Goal: Task Accomplishment & Management: Use online tool/utility

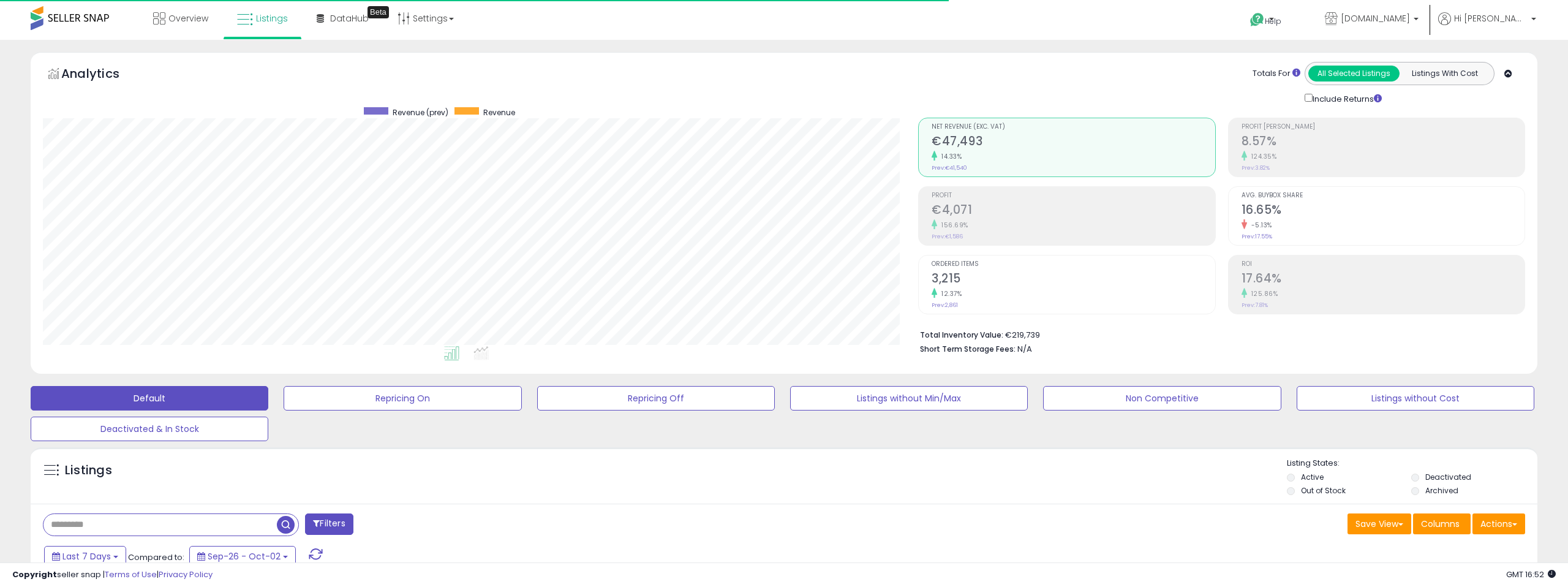
select select "**"
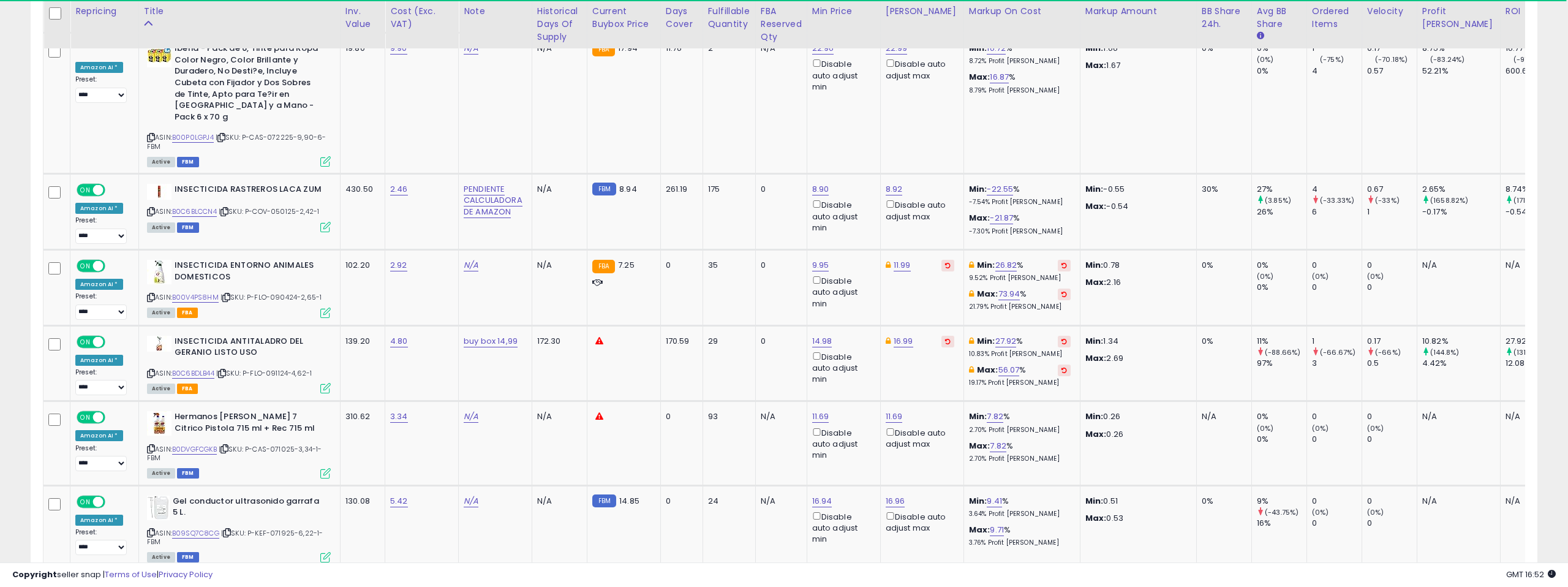
scroll to position [2550, 0]
click at [201, 206] on link "B0C6BLCCN4" at bounding box center [194, 211] width 45 height 11
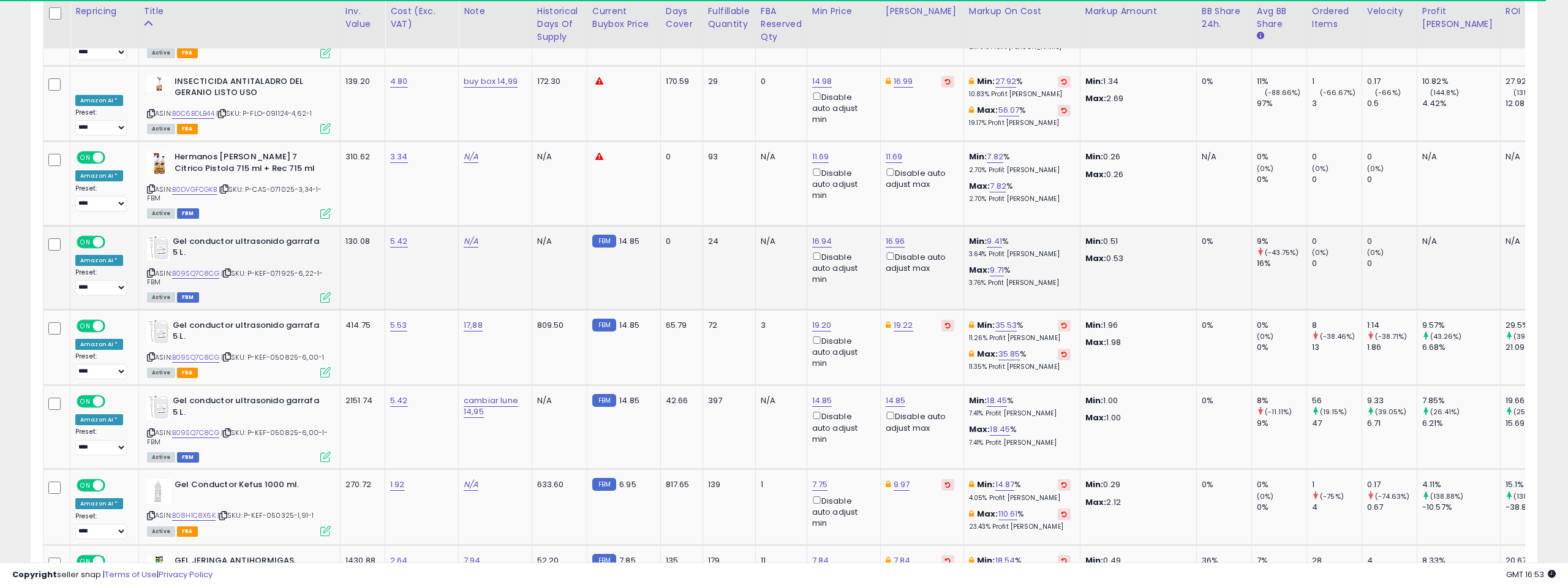
scroll to position [2810, 0]
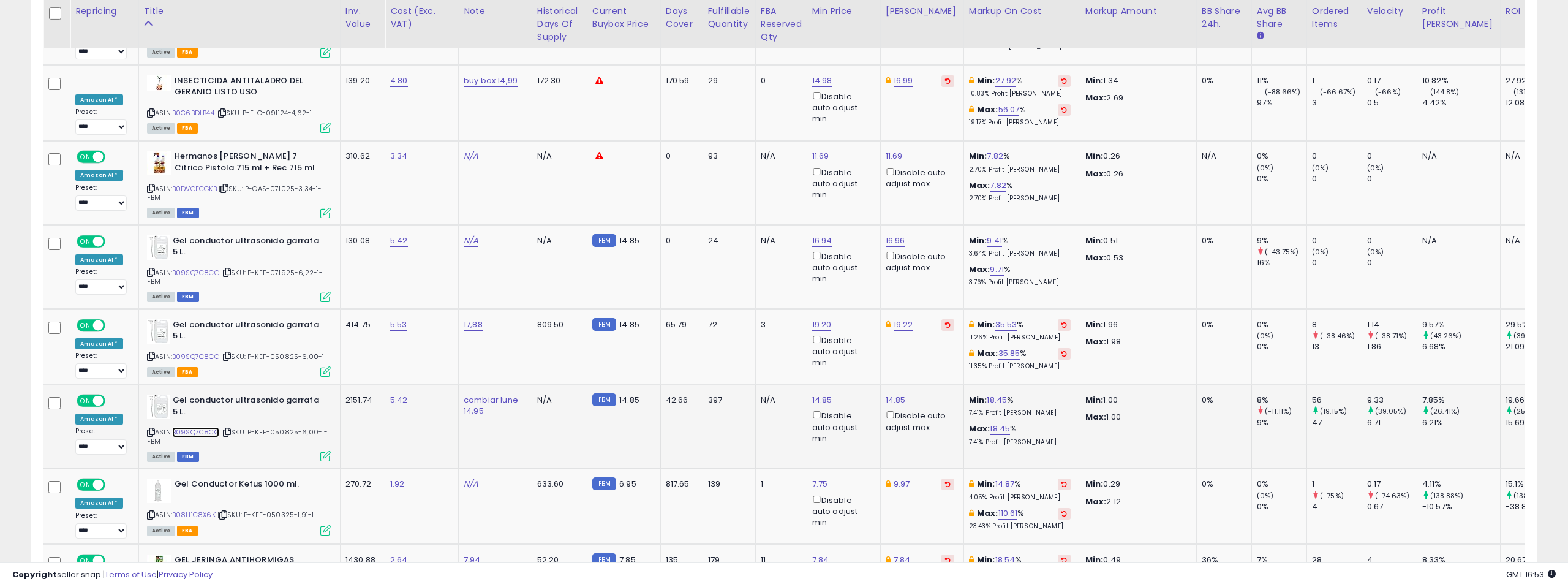
click at [200, 427] on link "B09SQ7C8CG" at bounding box center [196, 432] width 47 height 11
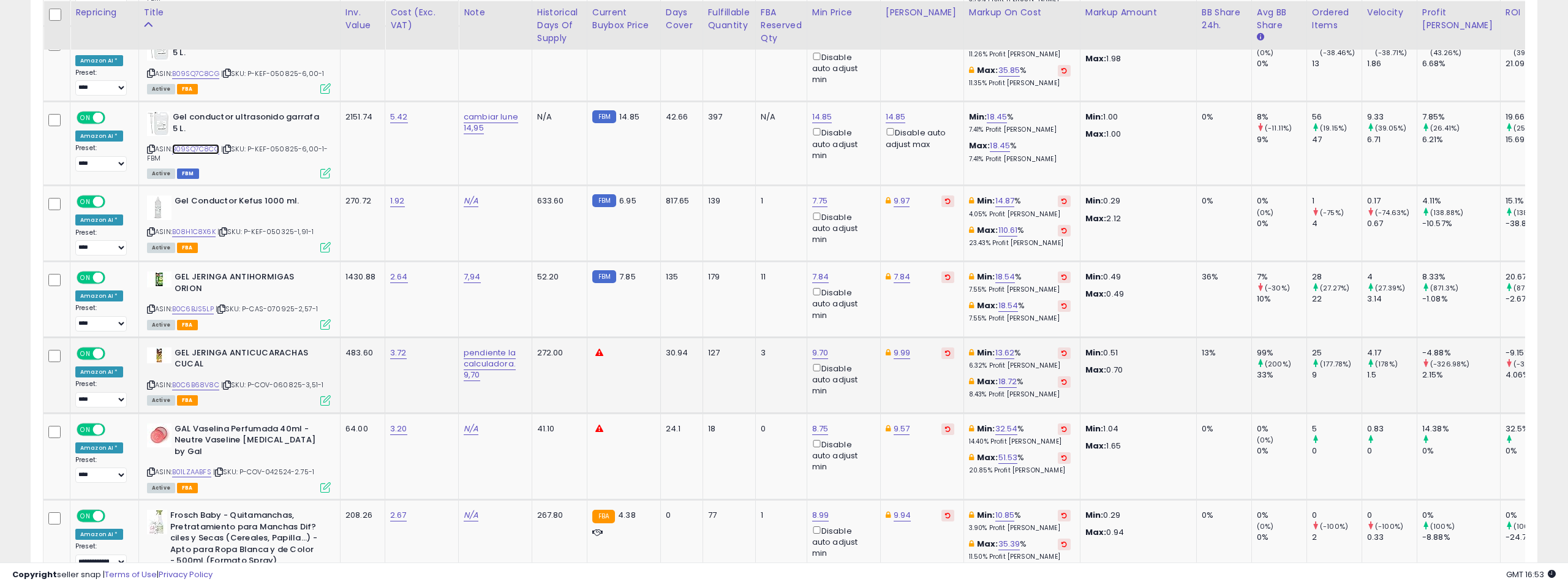
scroll to position [3094, 0]
click at [197, 303] on link "B0C6BJS5LP" at bounding box center [193, 308] width 42 height 11
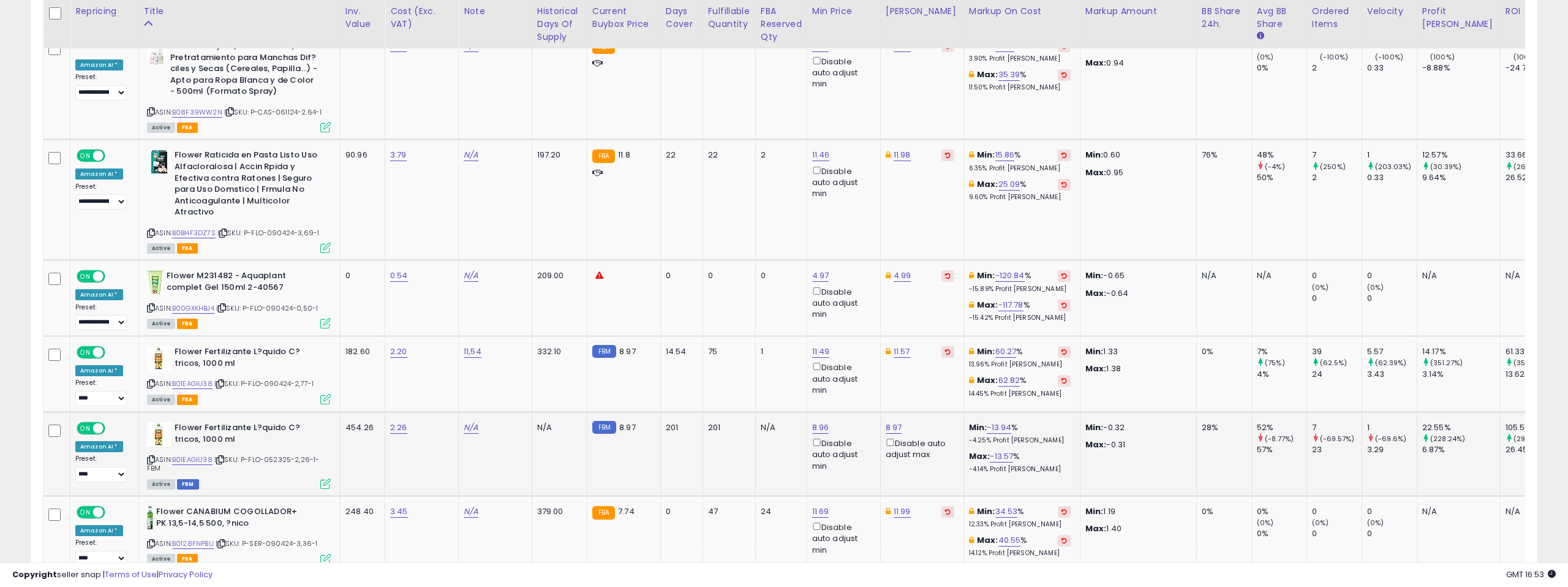
scroll to position [0, 1]
click at [191, 455] on link "B01EAGIU38" at bounding box center [192, 460] width 40 height 11
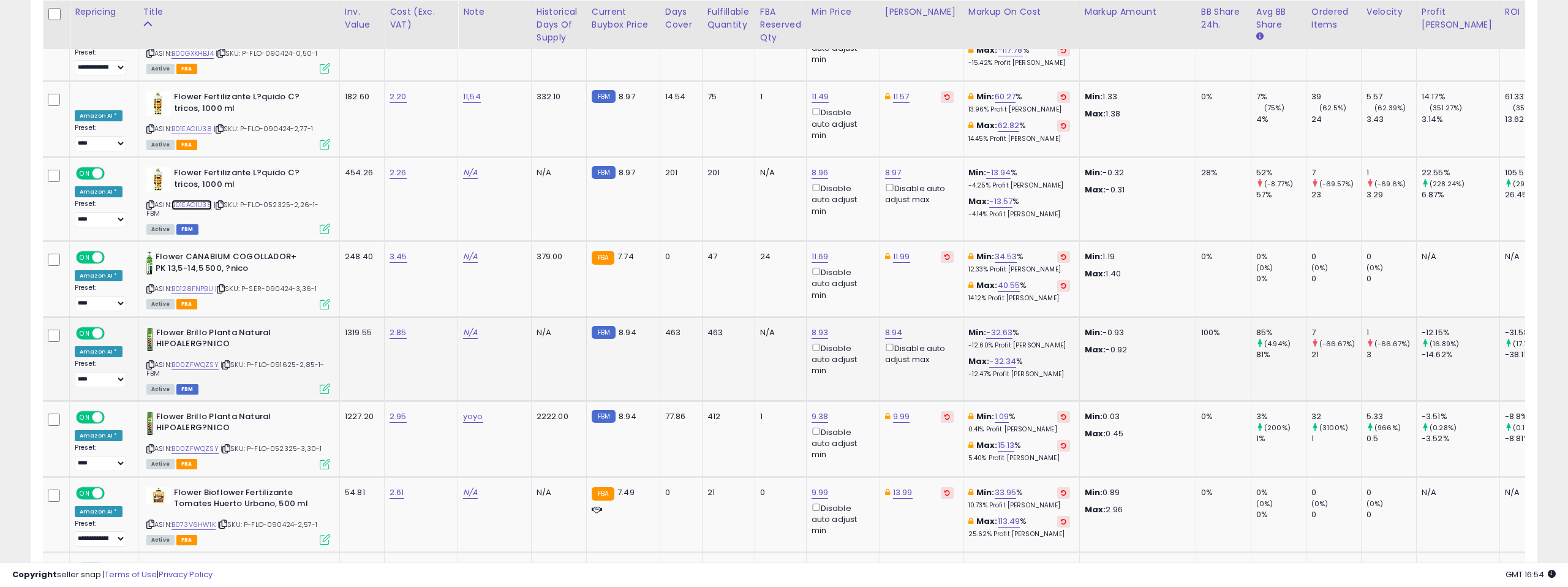
scroll to position [3818, 0]
click at [147, 361] on icon at bounding box center [151, 365] width 8 height 7
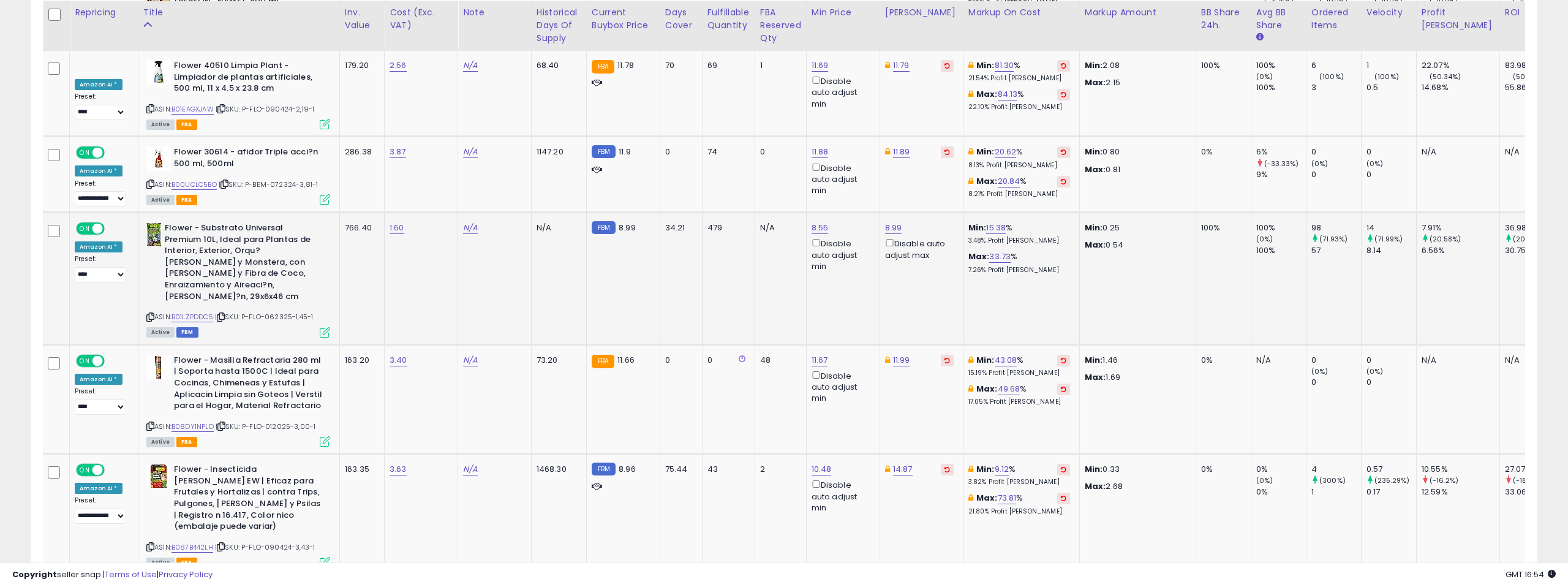
scroll to position [4397, 0]
click at [195, 311] on link "B01LZPDDC5" at bounding box center [192, 316] width 42 height 11
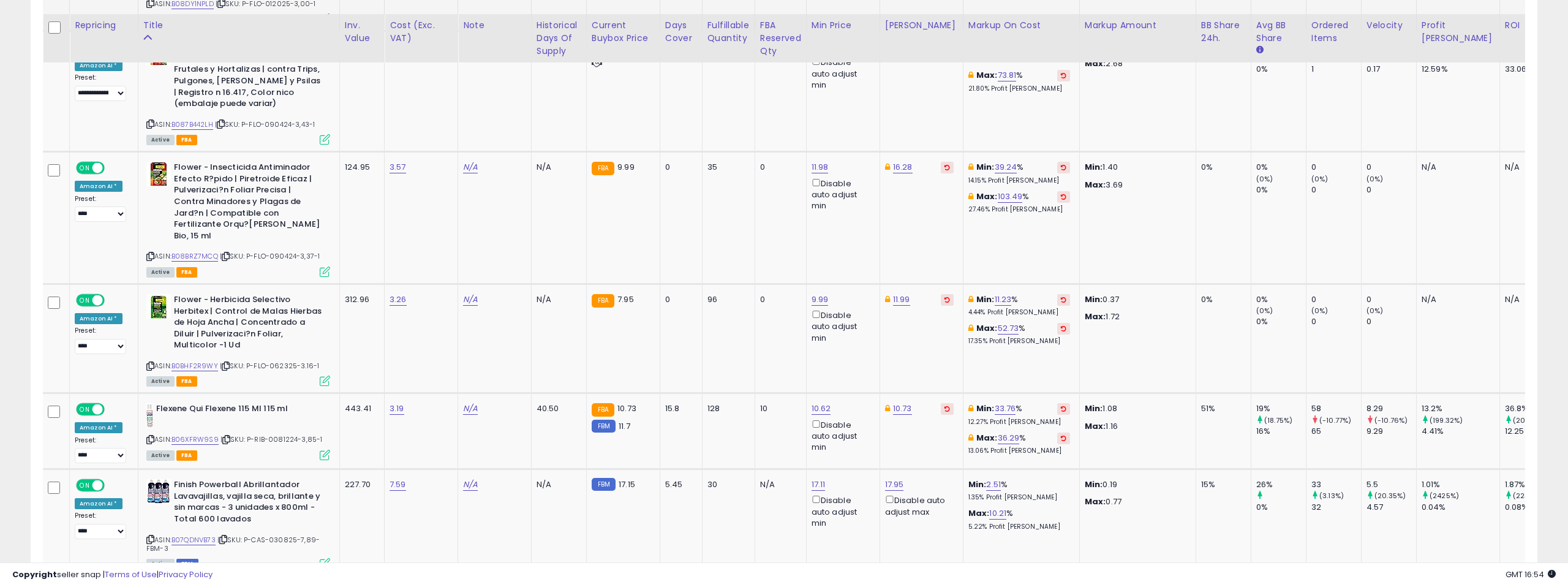
scroll to position [4878, 0]
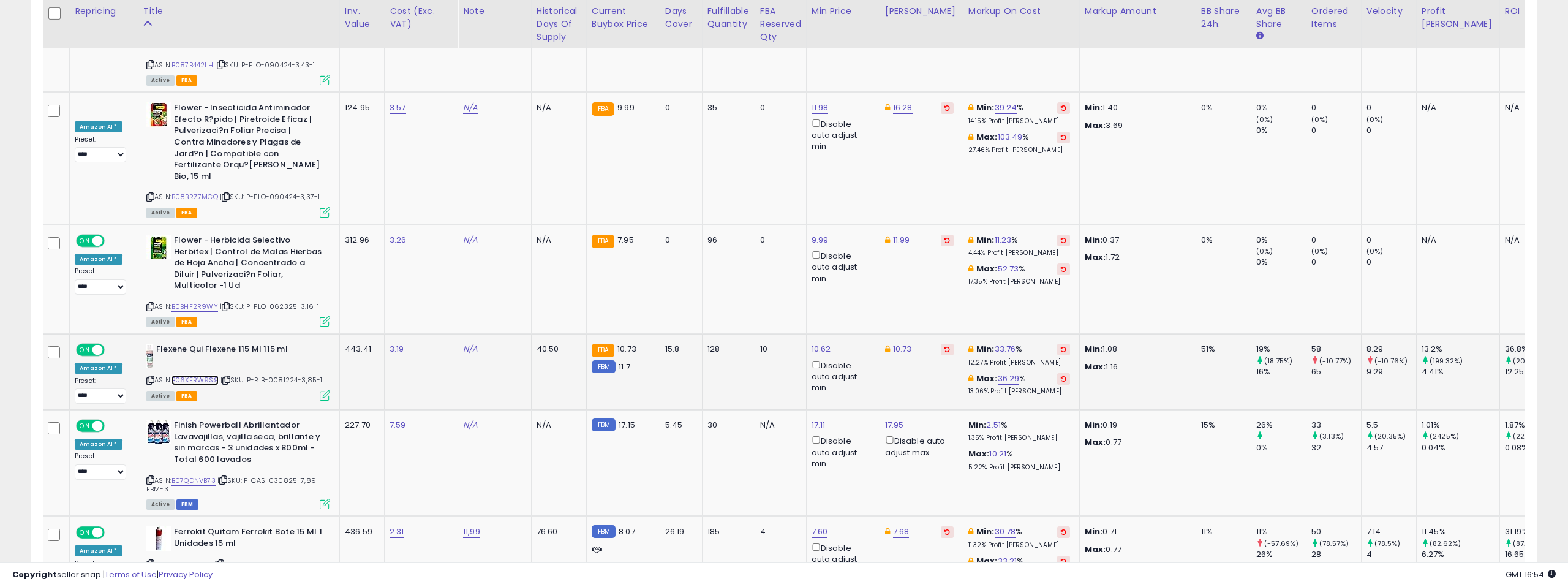
click at [198, 375] on link "B06XFRW9S9" at bounding box center [195, 381] width 47 height 11
click at [899, 343] on link "10.73" at bounding box center [902, 349] width 19 height 12
drag, startPoint x: 861, startPoint y: 199, endPoint x: 814, endPoint y: 196, distance: 47.1
click at [816, 196] on div "*****" at bounding box center [870, 194] width 109 height 21
type input "*****"
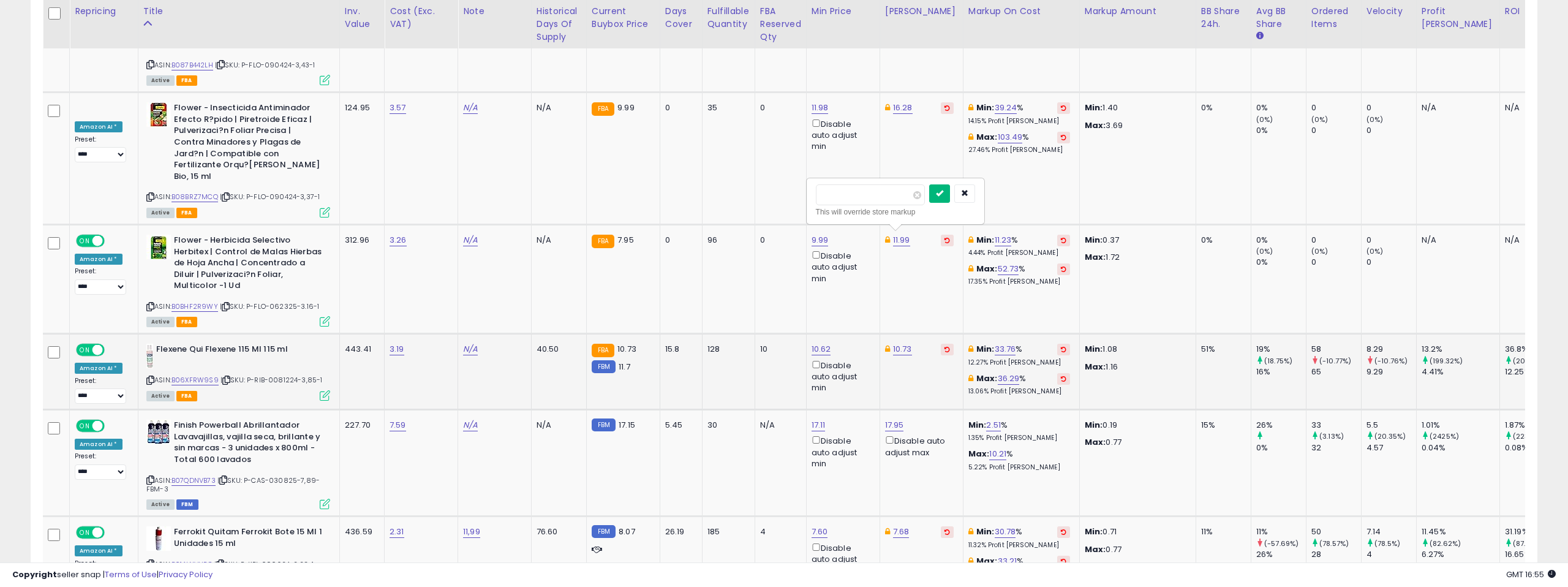
click at [941, 189] on button "submit" at bounding box center [939, 193] width 21 height 18
click at [816, 343] on link "10.62" at bounding box center [821, 349] width 19 height 12
drag, startPoint x: 777, startPoint y: 197, endPoint x: 725, endPoint y: 195, distance: 52.0
click at [729, 195] on div "***** This will override store markup" at bounding box center [814, 201] width 176 height 45
type input "*****"
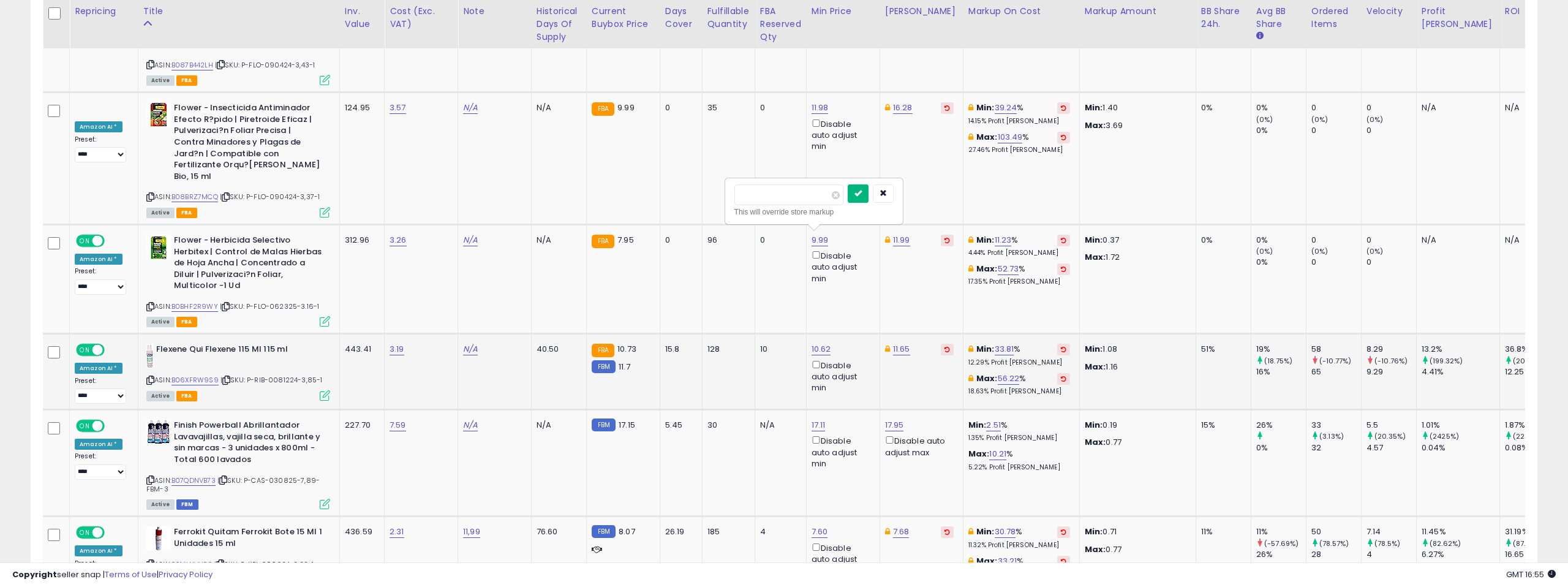
click at [861, 192] on icon "submit" at bounding box center [858, 193] width 7 height 7
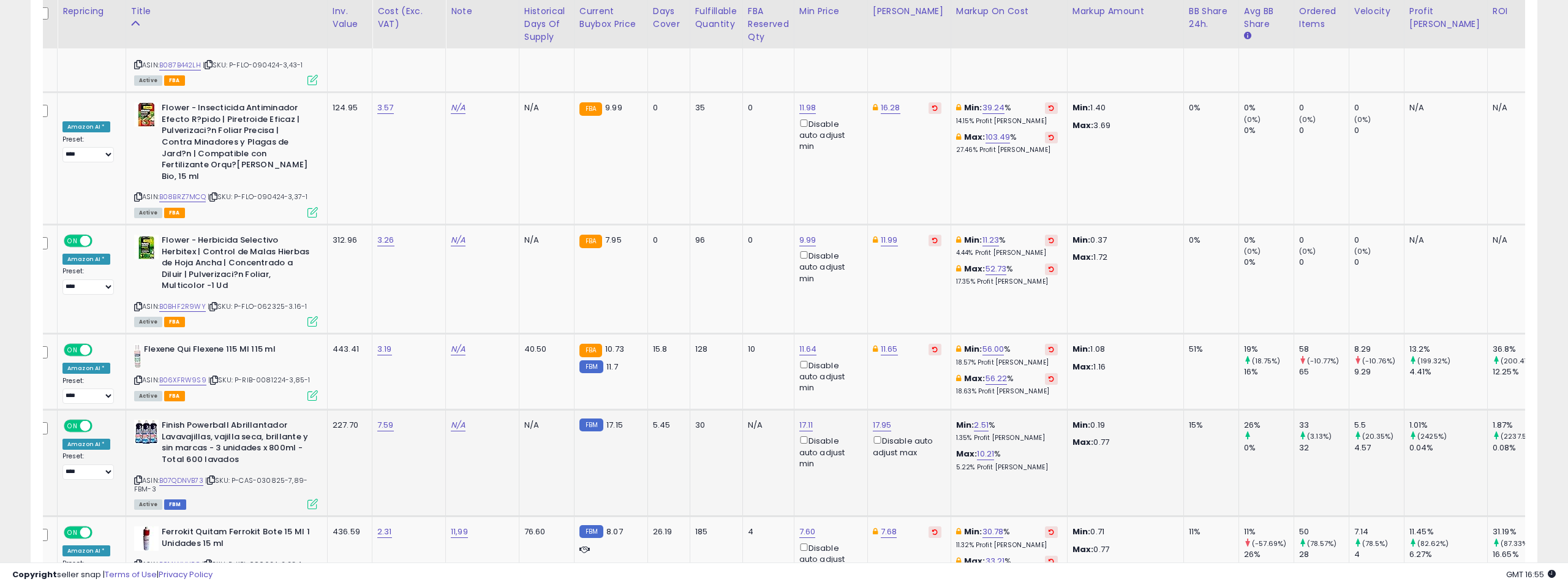
scroll to position [0, 0]
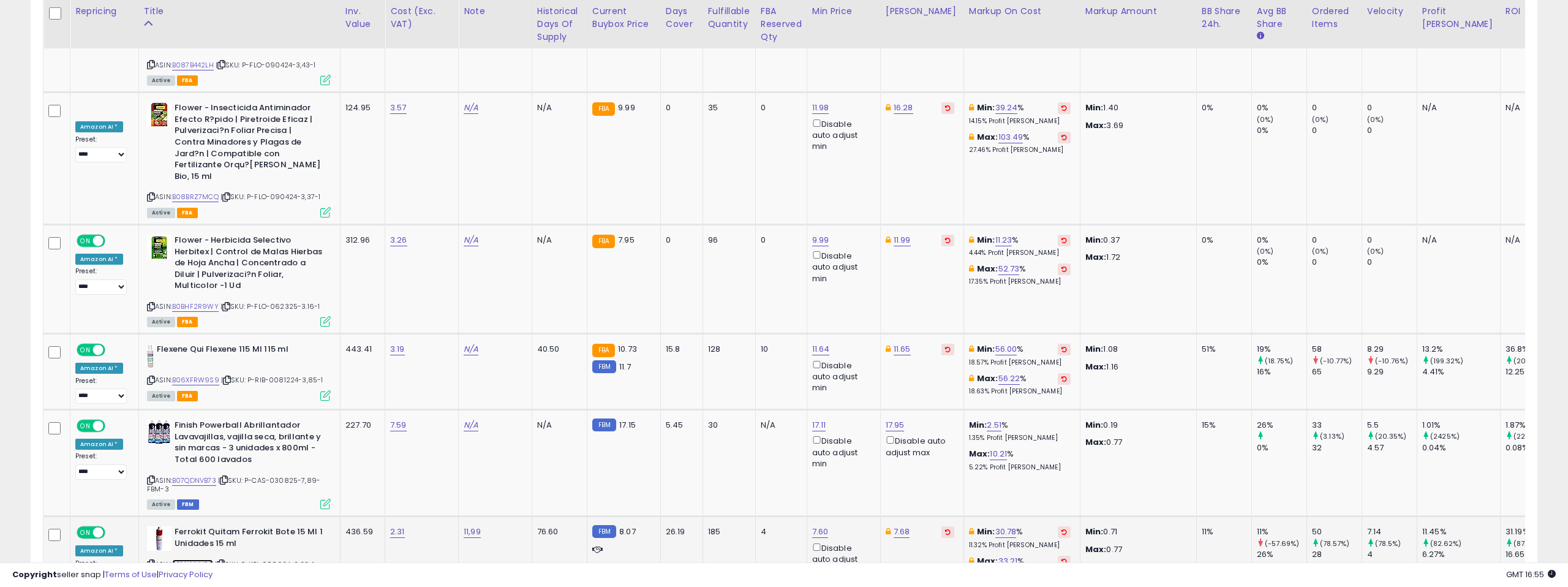
click at [202, 560] on link "B014LNVUEG" at bounding box center [192, 565] width 41 height 11
click at [896, 526] on link "7.68" at bounding box center [902, 532] width 17 height 12
drag, startPoint x: 871, startPoint y: 380, endPoint x: 831, endPoint y: 379, distance: 40.0
click at [831, 379] on input "****" at bounding box center [869, 377] width 109 height 21
type input "****"
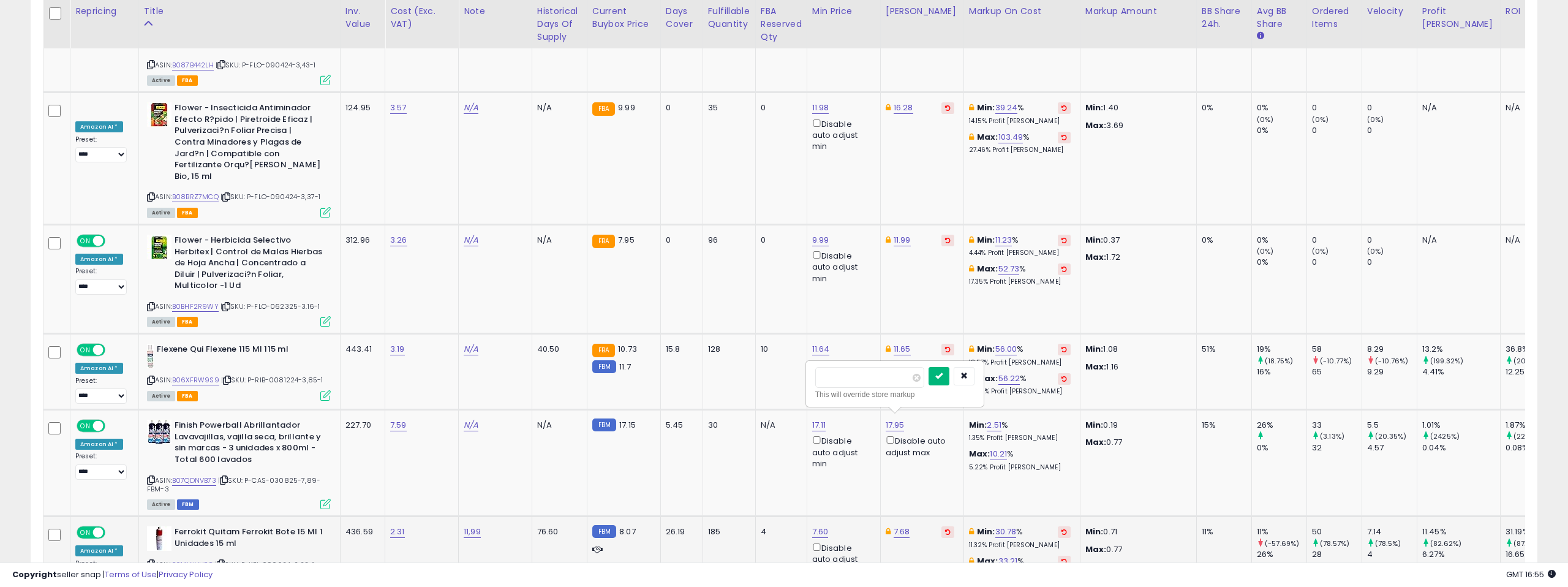
click at [939, 376] on button "submit" at bounding box center [938, 376] width 21 height 18
click at [818, 526] on link "7.60" at bounding box center [821, 532] width 17 height 12
drag, startPoint x: 768, startPoint y: 381, endPoint x: 749, endPoint y: 380, distance: 19.0
click at [749, 380] on input "****" at bounding box center [788, 377] width 109 height 21
type input "****"
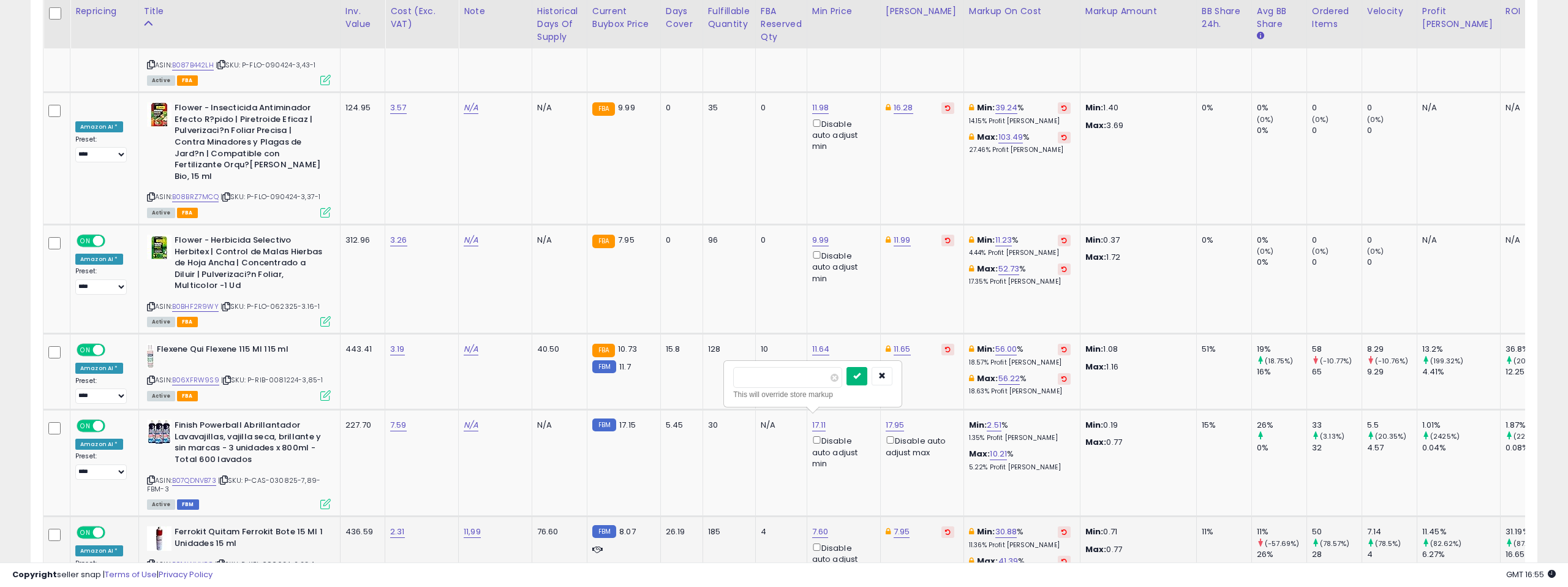
click at [861, 376] on icon "submit" at bounding box center [857, 375] width 7 height 7
click at [203, 476] on link "B07QDNVB73" at bounding box center [194, 481] width 44 height 11
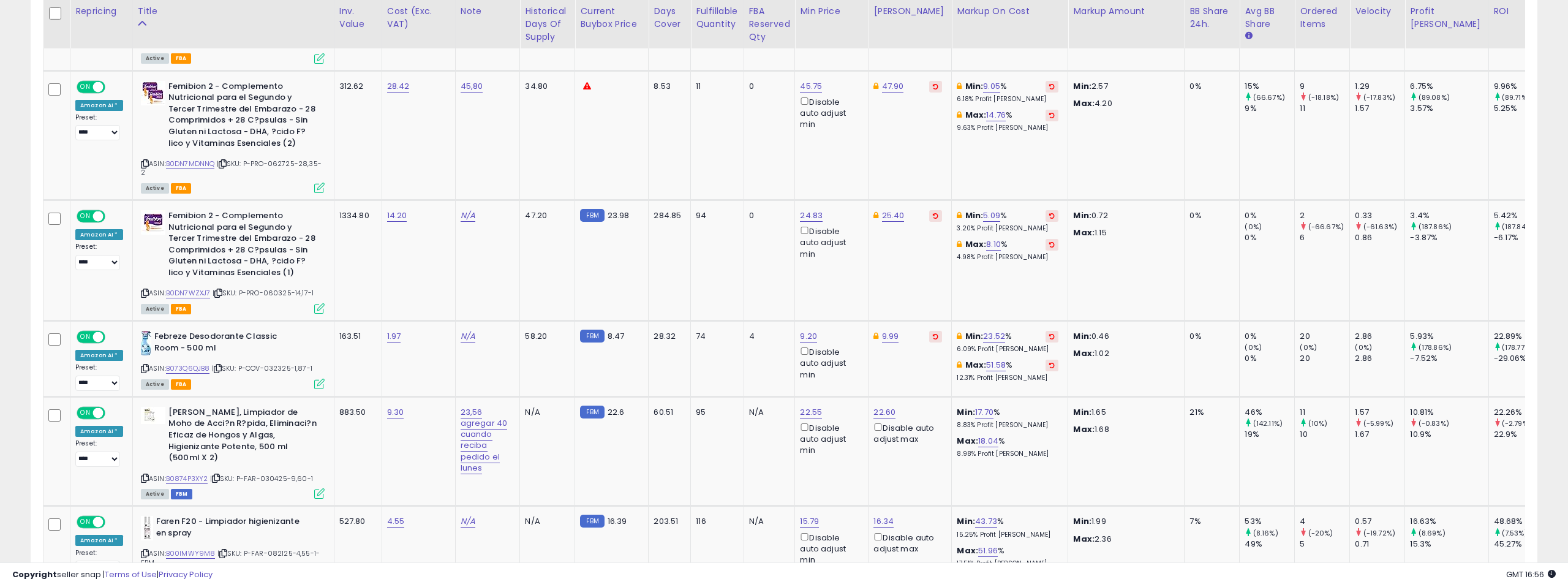
scroll to position [844, 0]
click at [201, 158] on link "B0DN7MDNNQ" at bounding box center [190, 164] width 49 height 11
click at [183, 287] on link "B0DN7WZXJ7" at bounding box center [188, 293] width 45 height 11
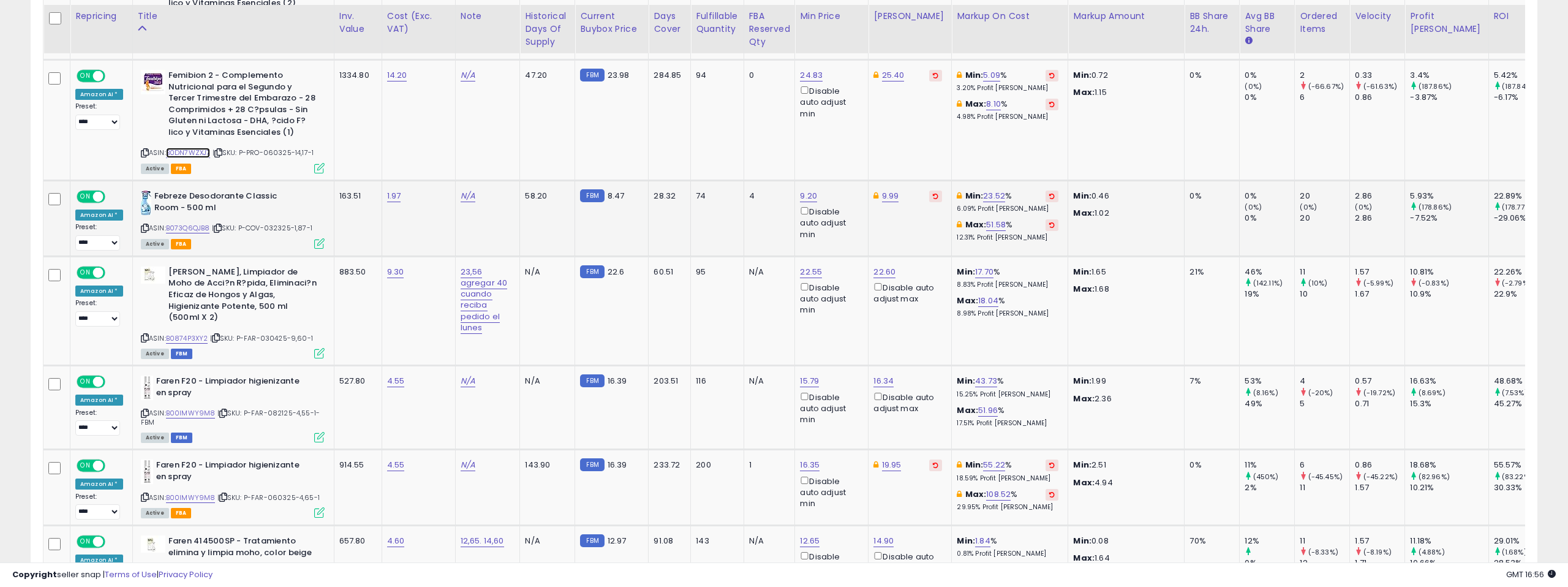
scroll to position [992, 0]
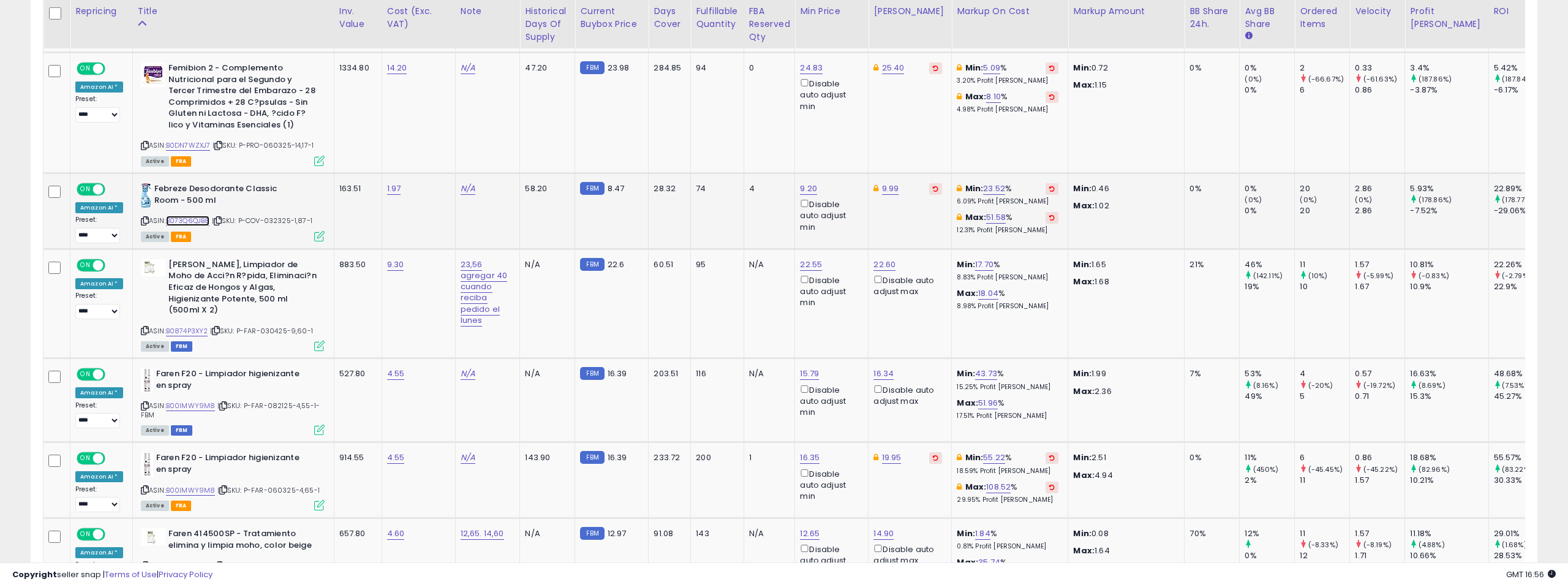
click at [197, 216] on link "B073Q6QJB8" at bounding box center [188, 221] width 44 height 11
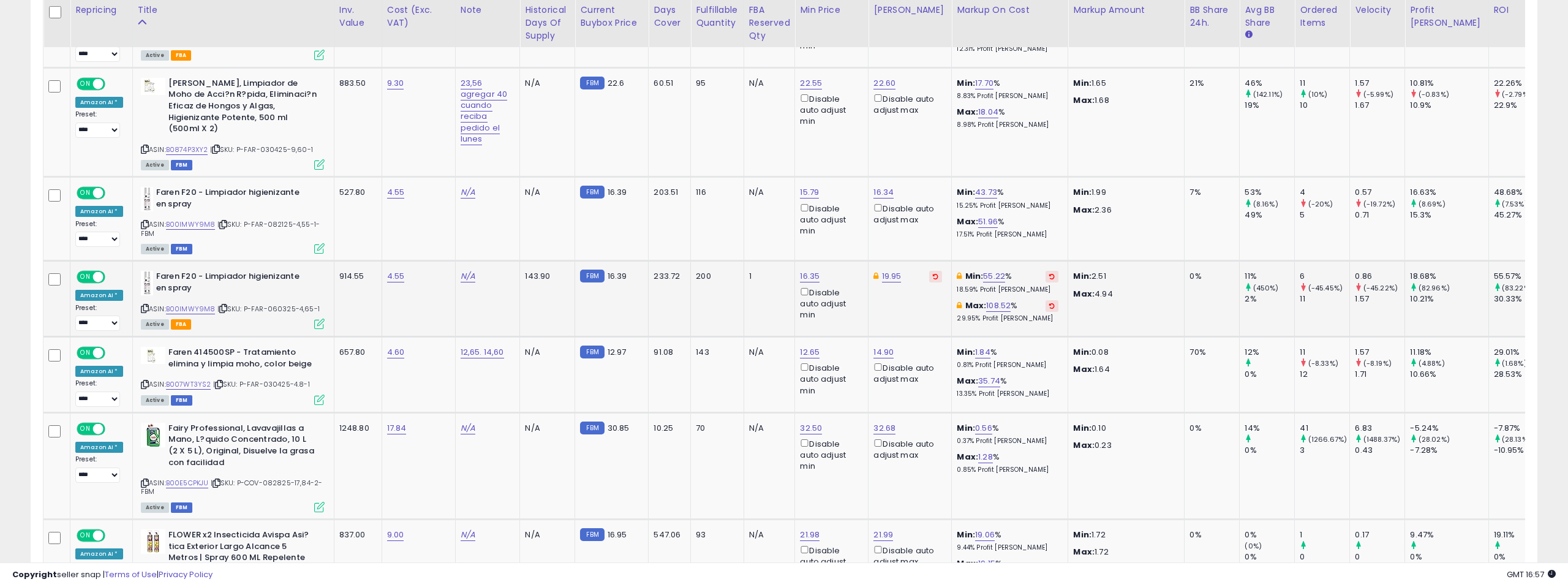
scroll to position [1174, 0]
click at [188, 218] on link "B00IMWY9M8" at bounding box center [191, 224] width 50 height 11
click at [196, 378] on link "B007WT3YS2" at bounding box center [189, 383] width 46 height 11
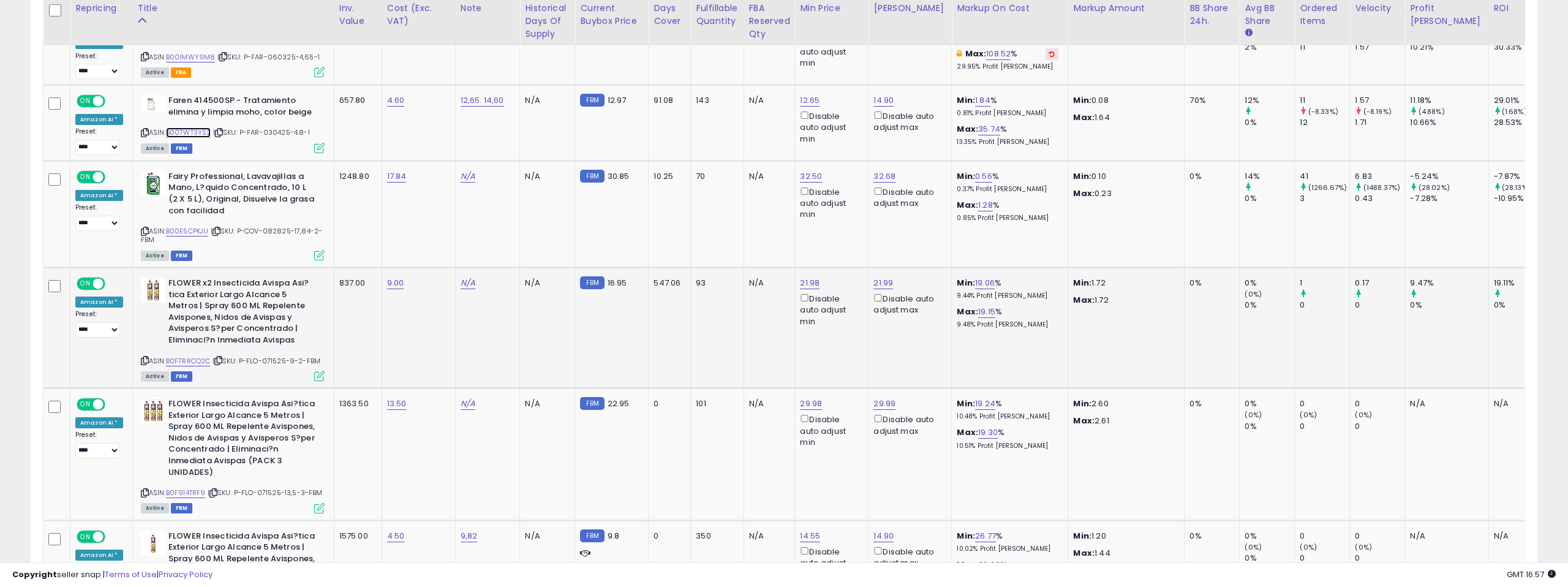
scroll to position [1437, 0]
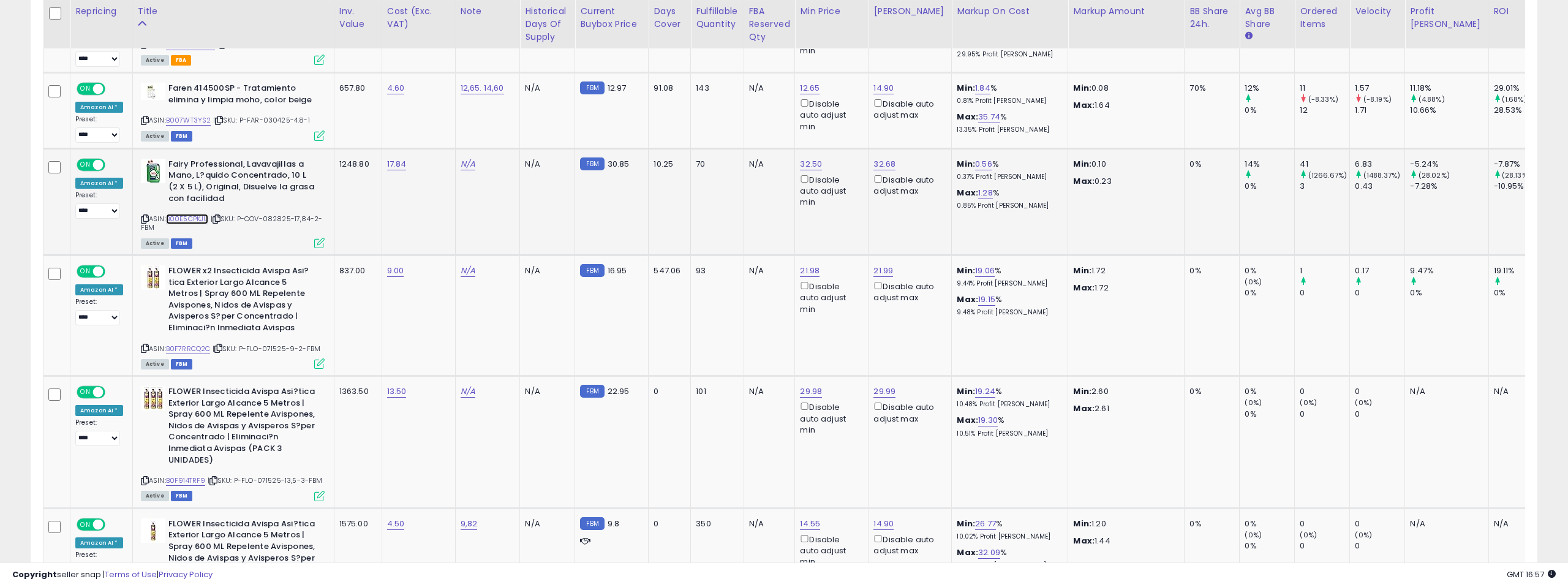
click at [188, 214] on link "B00E5CPKJU" at bounding box center [188, 219] width 43 height 11
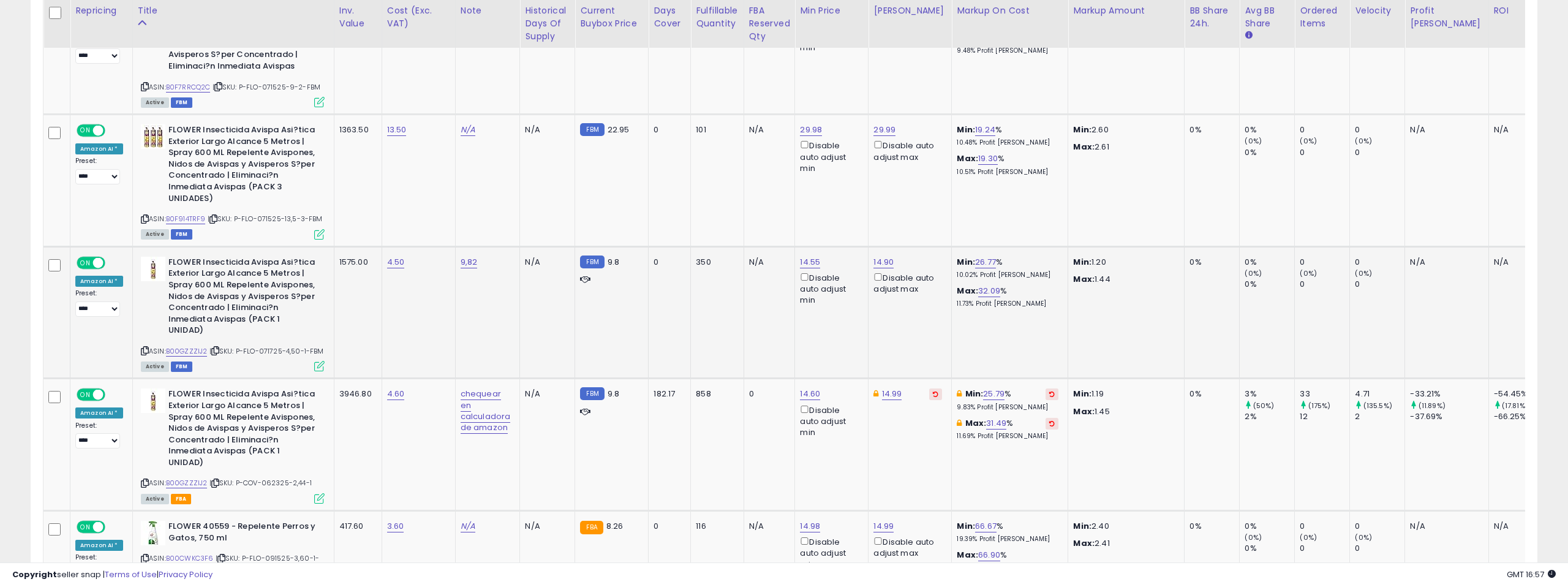
scroll to position [1701, 0]
click at [141, 346] on icon at bounding box center [145, 349] width 8 height 7
click at [191, 344] on link "B00GZZZIJ2" at bounding box center [187, 350] width 42 height 11
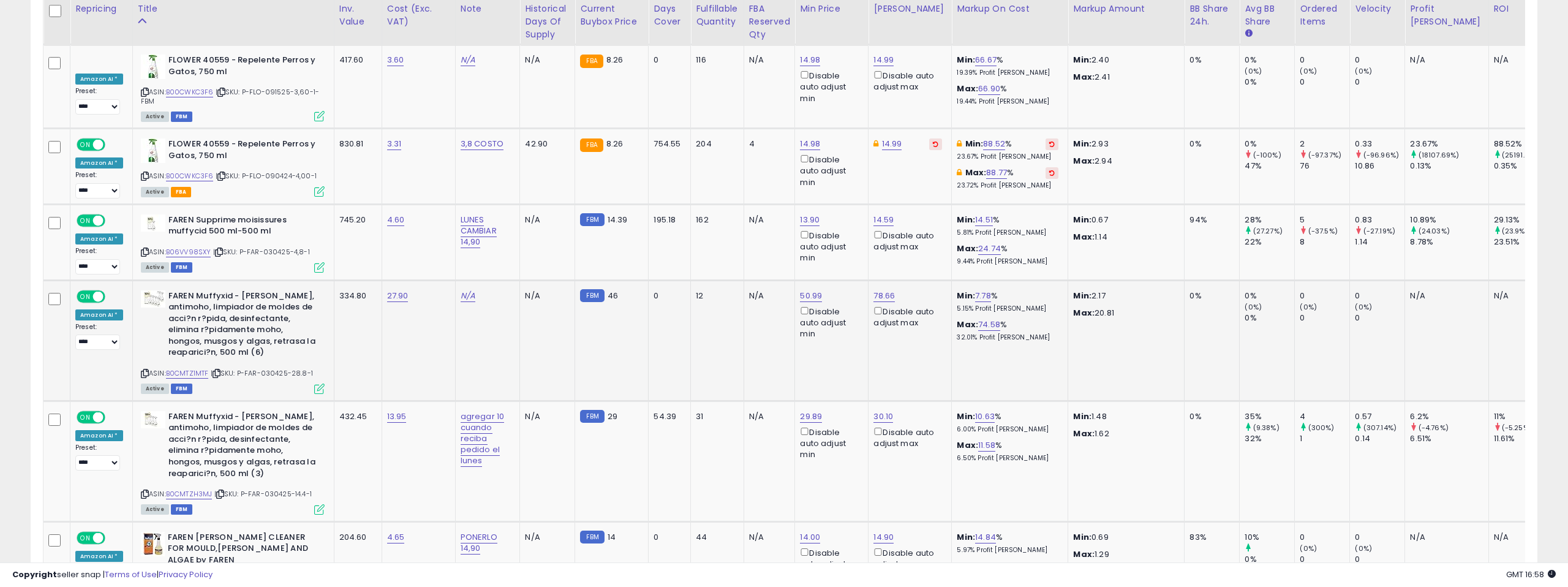
scroll to position [2168, 0]
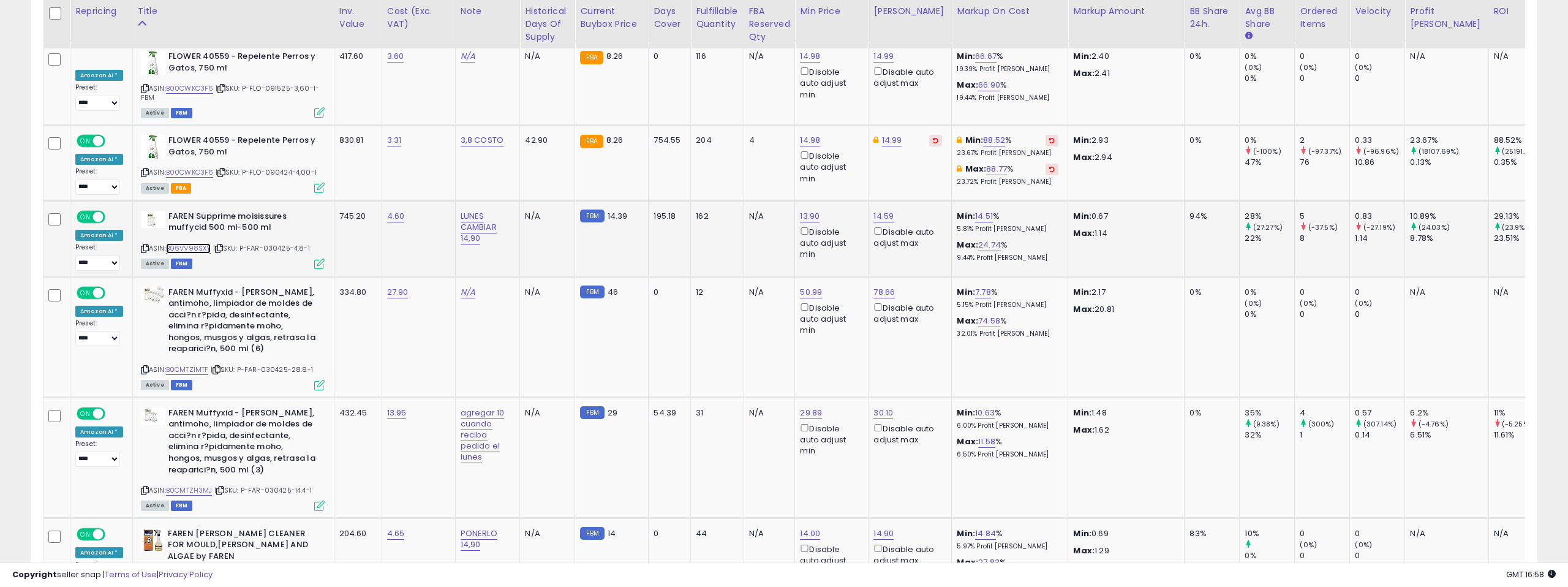
click at [192, 243] on link "B06VV98SXY" at bounding box center [189, 249] width 46 height 11
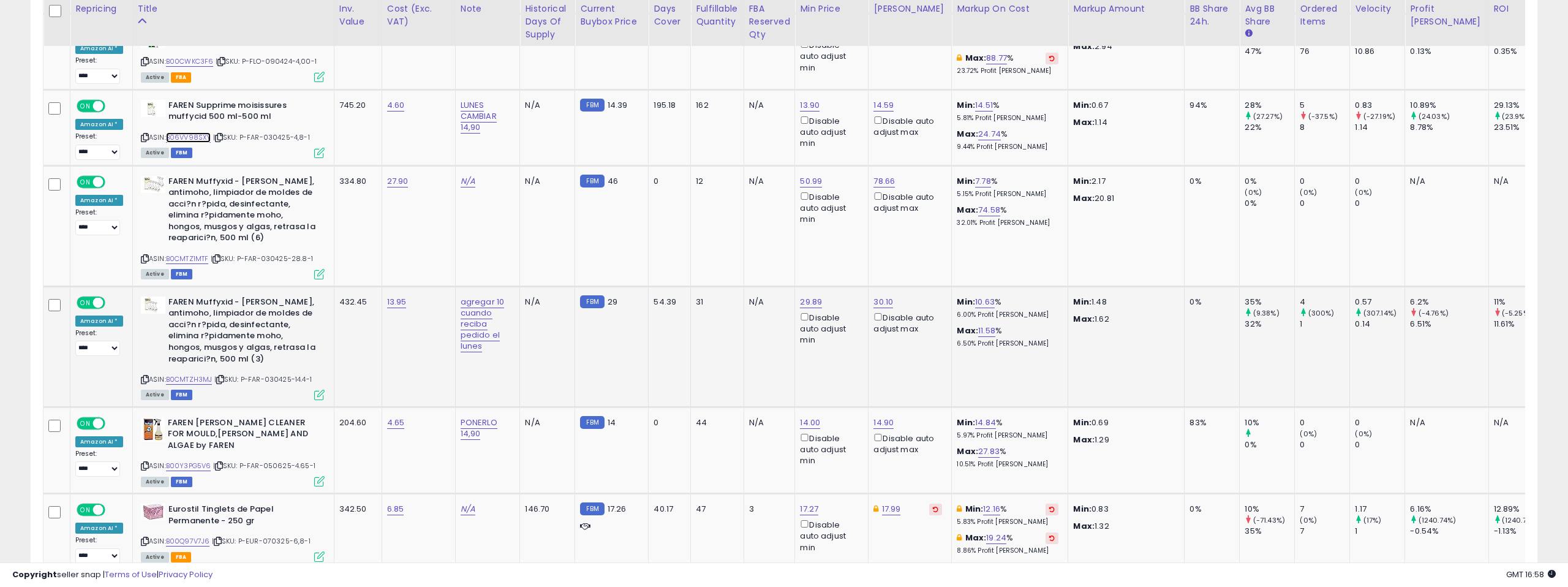
scroll to position [2281, 0]
click at [195, 373] on link "B0CMTZH3MJ" at bounding box center [190, 379] width 47 height 11
click at [193, 419] on div "ASIN: B00Y3PG5V6 | SKU: P-FAR-050625-4.65-1 Active FBM" at bounding box center [232, 453] width 184 height 68
click at [194, 461] on link "B00Y3PG5V6" at bounding box center [189, 466] width 46 height 11
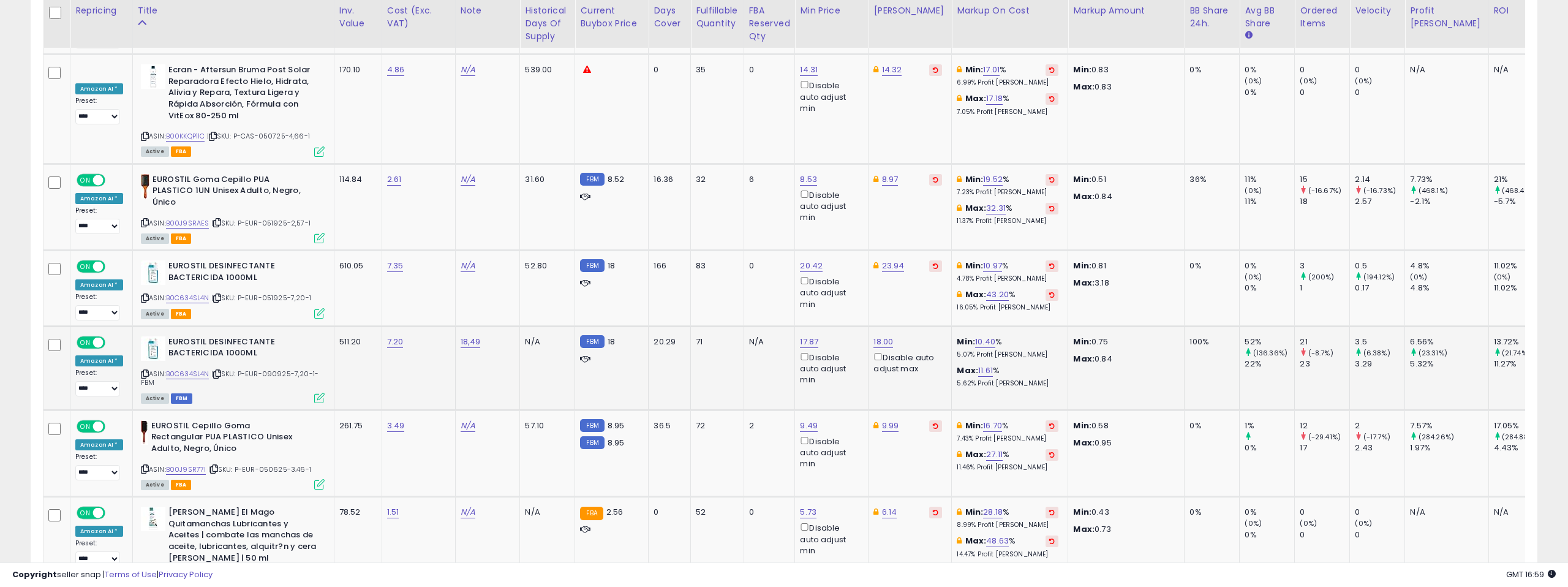
scroll to position [2948, 0]
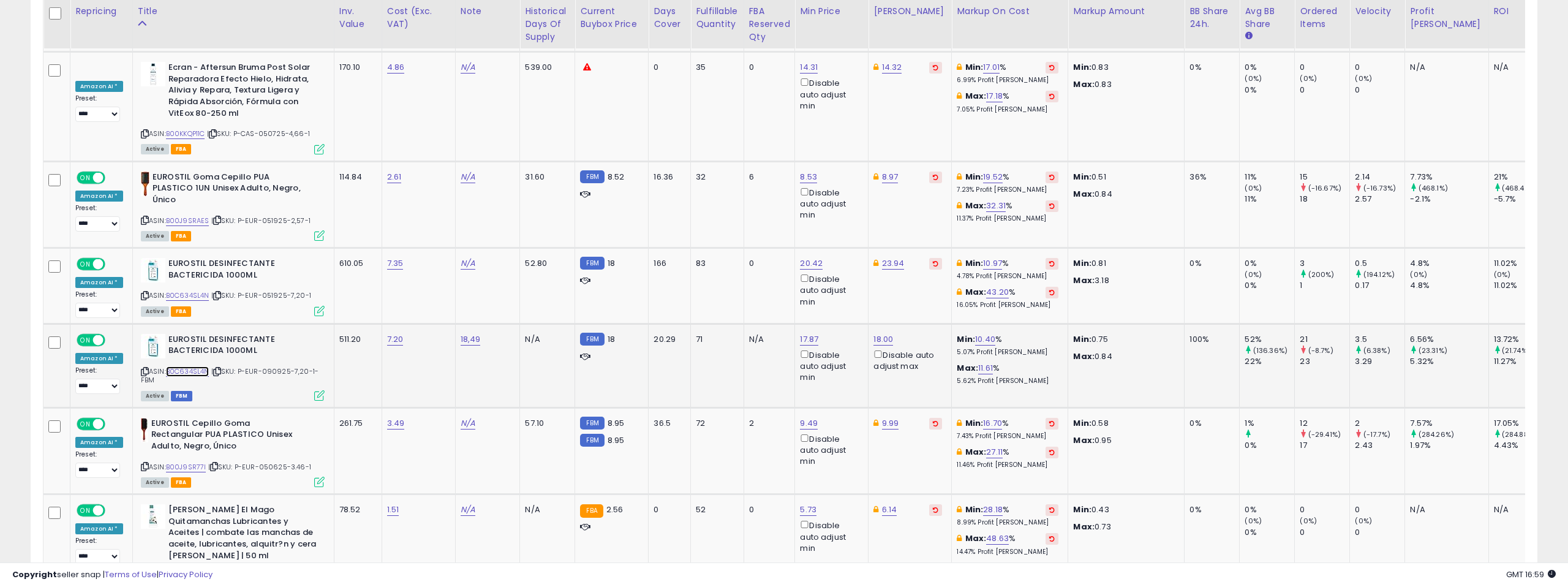
click at [182, 367] on link "B0C634SL4N" at bounding box center [188, 372] width 44 height 11
click at [806, 333] on link "17.87" at bounding box center [808, 339] width 18 height 12
drag, startPoint x: 753, startPoint y: 254, endPoint x: 720, endPoint y: 251, distance: 33.1
click at [720, 251] on div "***** This will override store markup" at bounding box center [801, 259] width 176 height 45
type input "**"
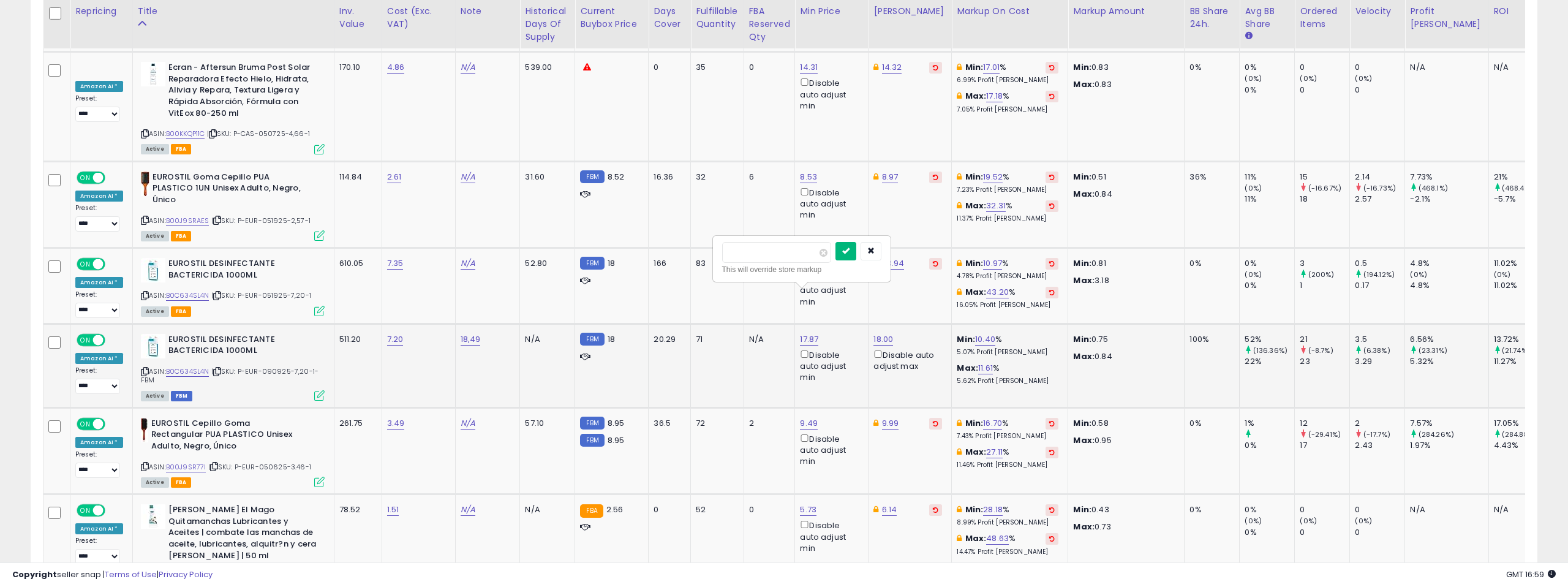
click at [849, 252] on icon "submit" at bounding box center [845, 251] width 7 height 7
click at [881, 333] on link "18.00" at bounding box center [883, 339] width 19 height 12
drag, startPoint x: 831, startPoint y: 255, endPoint x: 816, endPoint y: 255, distance: 15.0
click at [816, 255] on input "*****" at bounding box center [851, 252] width 109 height 21
type input "*****"
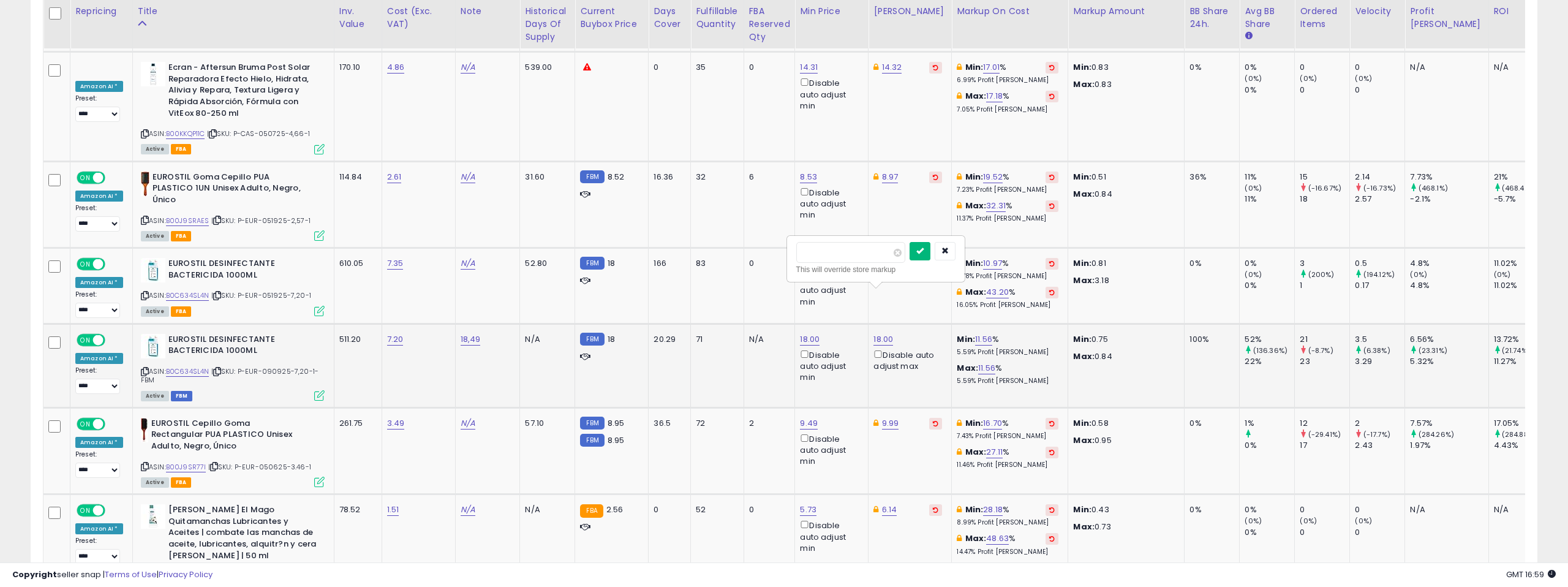
click at [924, 253] on icon "submit" at bounding box center [920, 251] width 7 height 7
click at [882, 333] on link "18.99" at bounding box center [883, 339] width 19 height 12
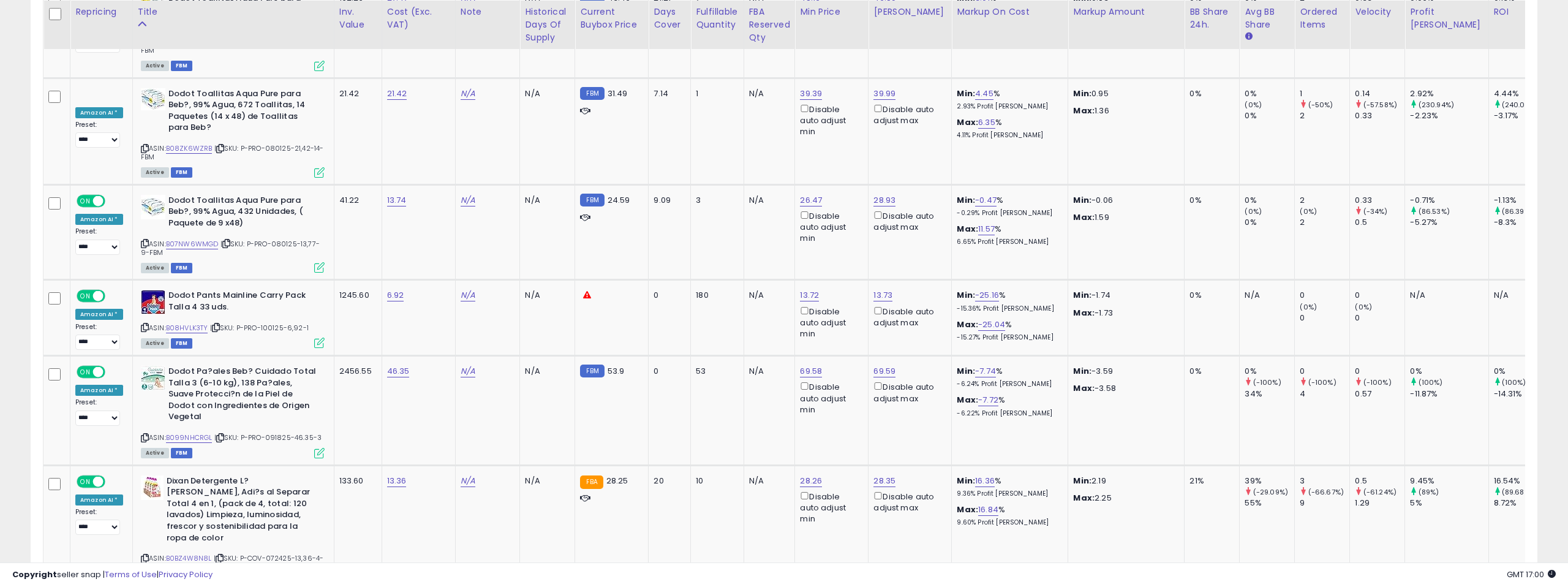
scroll to position [4550, 0]
click at [187, 322] on link "B08HVLK3TY" at bounding box center [187, 328] width 42 height 11
click at [812, 289] on link "13.72" at bounding box center [809, 295] width 19 height 12
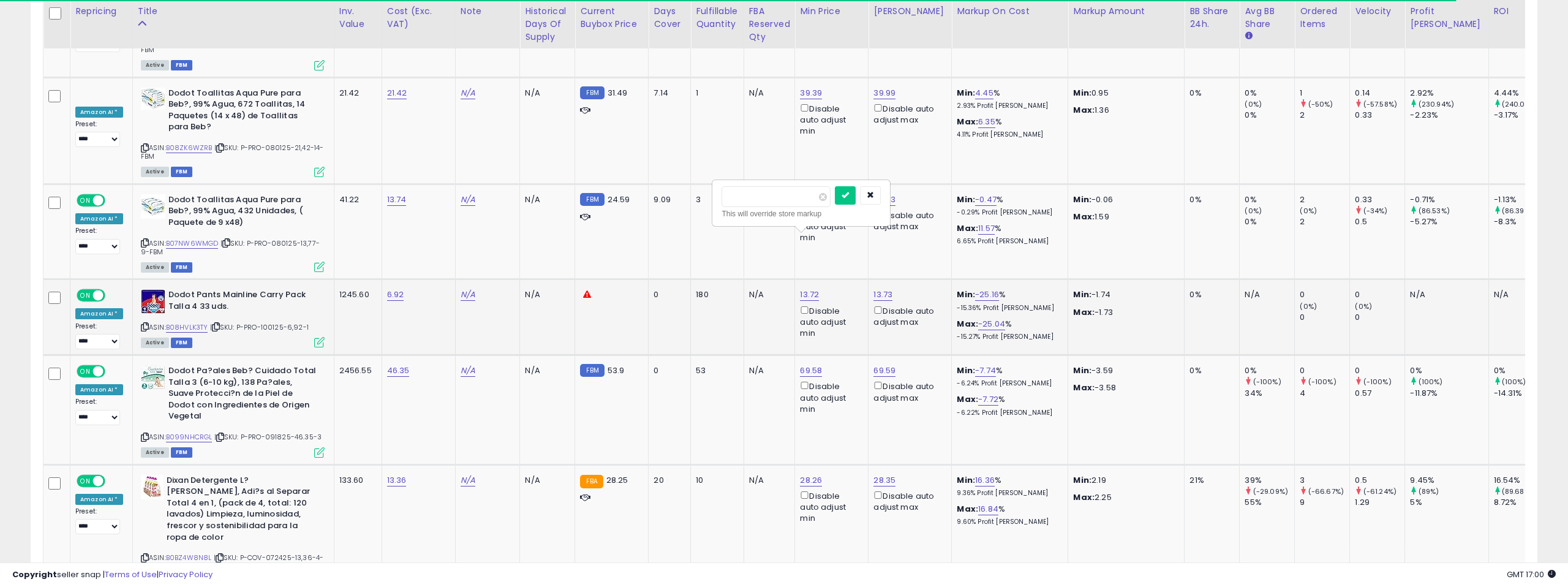
drag, startPoint x: 762, startPoint y: 200, endPoint x: 744, endPoint y: 199, distance: 18.0
click at [744, 199] on input "*****" at bounding box center [776, 196] width 109 height 21
type input "*****"
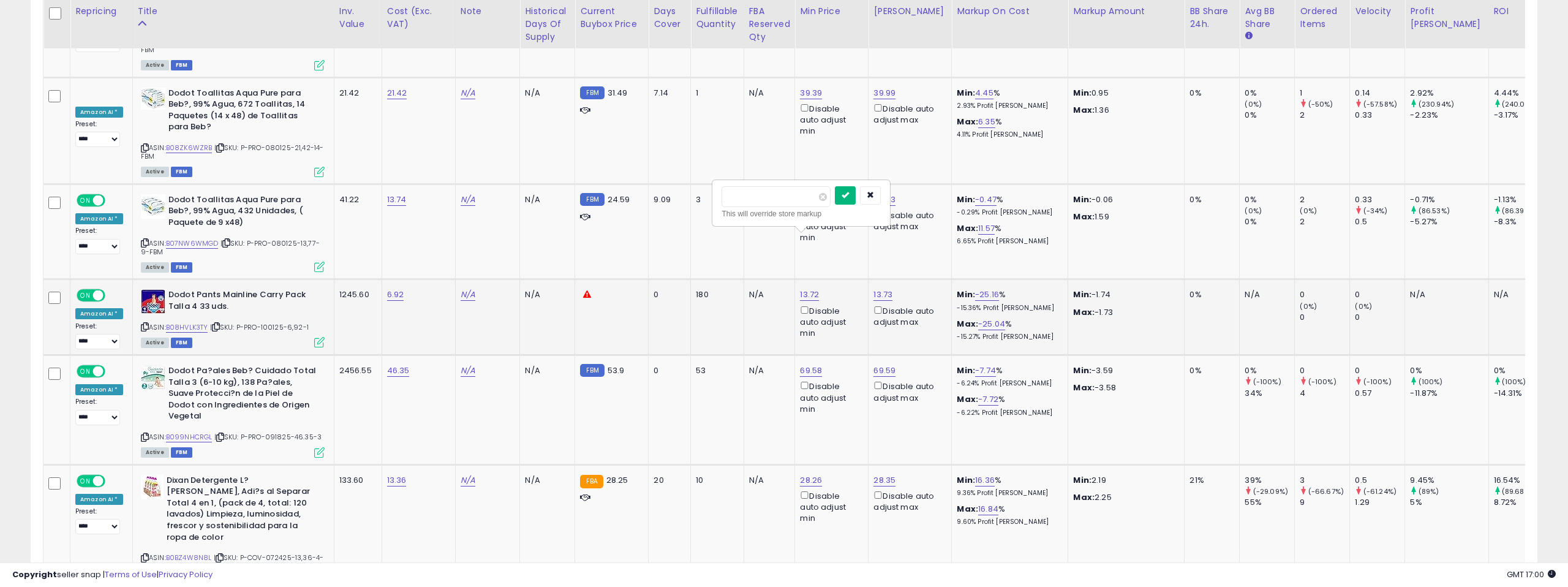
click at [847, 198] on button "submit" at bounding box center [845, 195] width 21 height 18
click at [805, 289] on link "13.69" at bounding box center [809, 295] width 19 height 12
drag, startPoint x: 756, startPoint y: 194, endPoint x: 719, endPoint y: 196, distance: 37.1
click at [719, 196] on div "***** This will override store markup" at bounding box center [801, 203] width 176 height 45
click at [841, 289] on div "13.69 ***** This will override store markup Disable auto adjust min" at bounding box center [829, 314] width 59 height 50
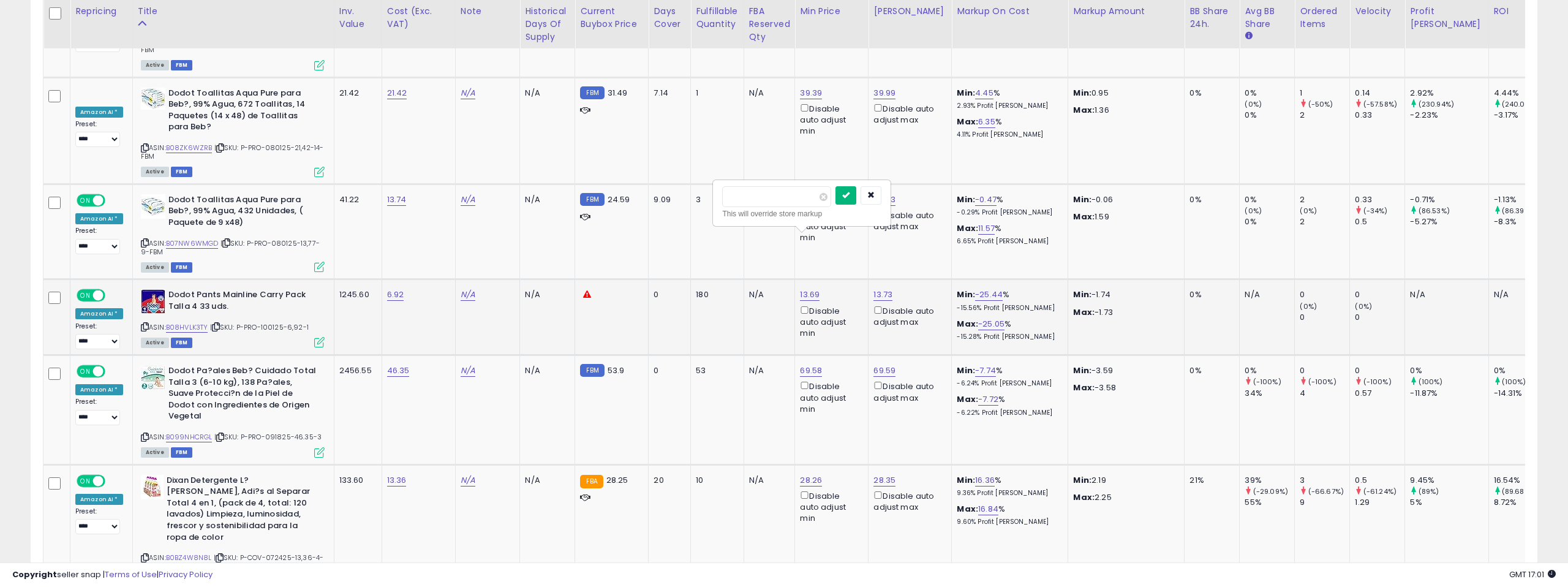
click at [849, 198] on icon "submit" at bounding box center [845, 194] width 7 height 7
click at [875, 289] on link "13.73" at bounding box center [883, 295] width 19 height 12
drag, startPoint x: 835, startPoint y: 198, endPoint x: 821, endPoint y: 198, distance: 14.0
click at [821, 198] on input "*****" at bounding box center [850, 196] width 109 height 21
type input "*****"
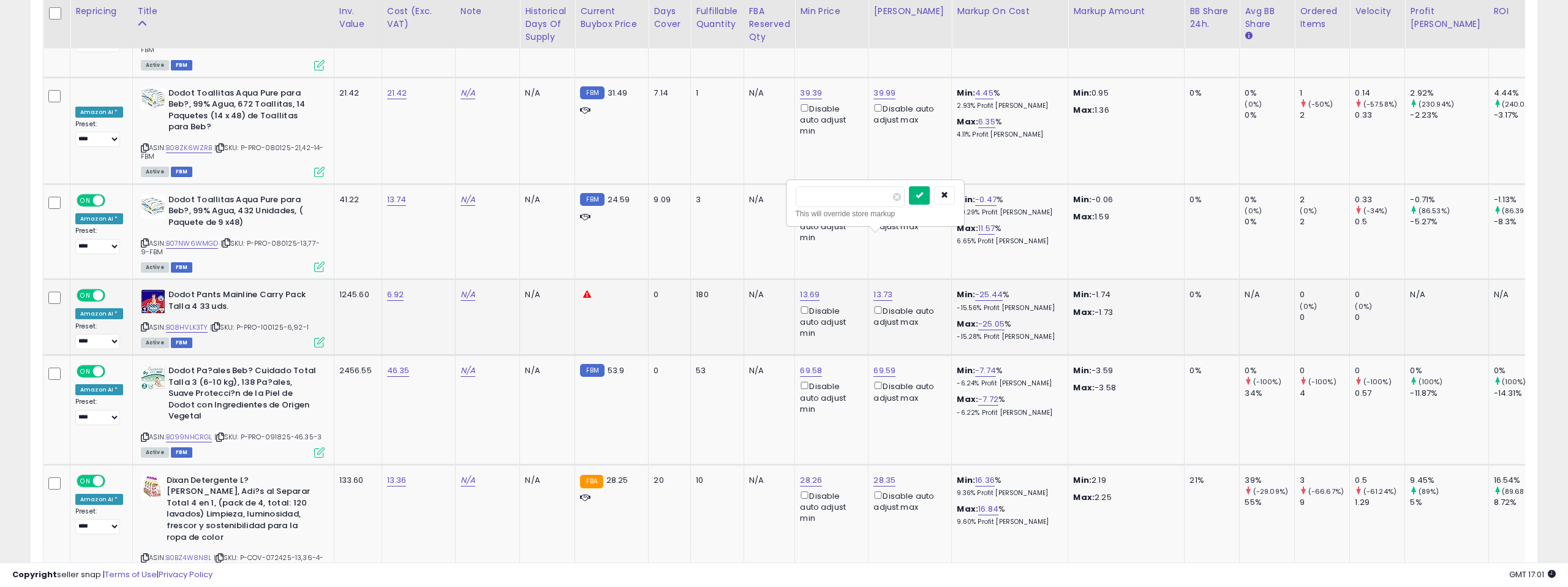
click at [923, 192] on icon "submit" at bounding box center [919, 194] width 7 height 7
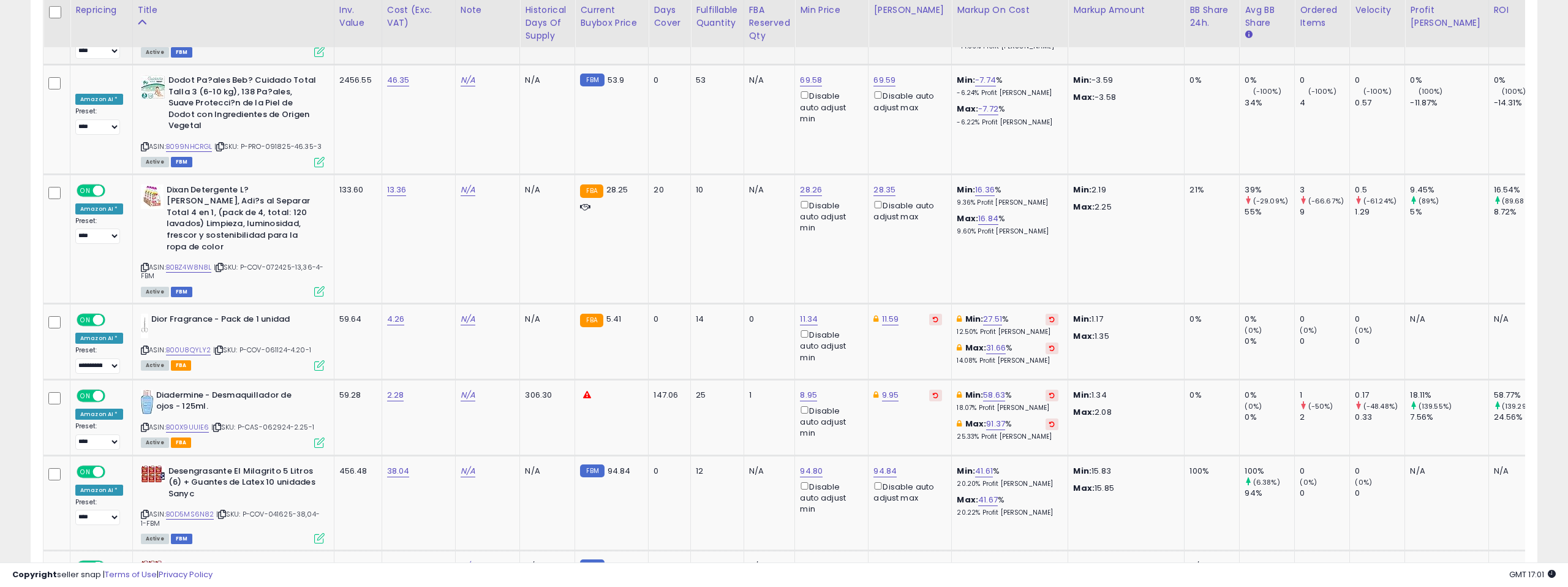
scroll to position [4841, 0]
click at [808, 183] on link "28.26" at bounding box center [810, 189] width 22 height 12
click at [820, 92] on input "*****" at bounding box center [778, 90] width 109 height 21
type input "*****"
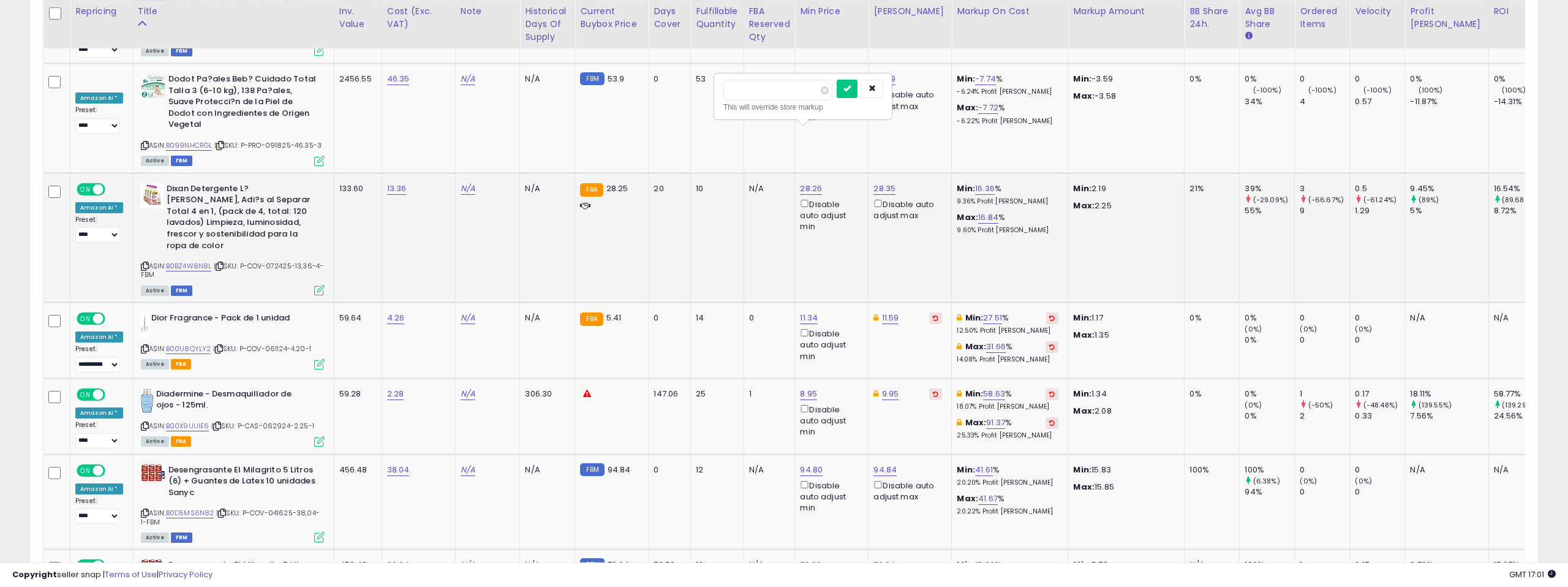
click at [820, 92] on input "*****" at bounding box center [778, 90] width 109 height 21
click at [849, 90] on button "submit" at bounding box center [847, 88] width 21 height 18
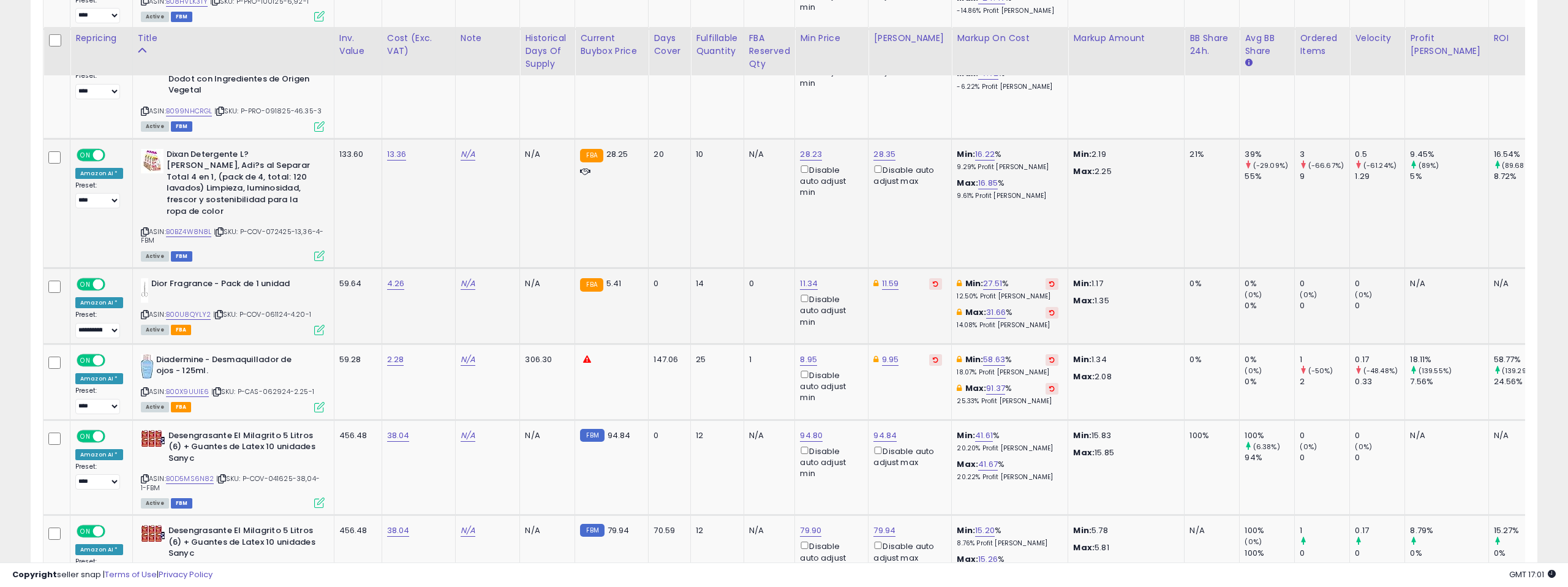
scroll to position [4939, 0]
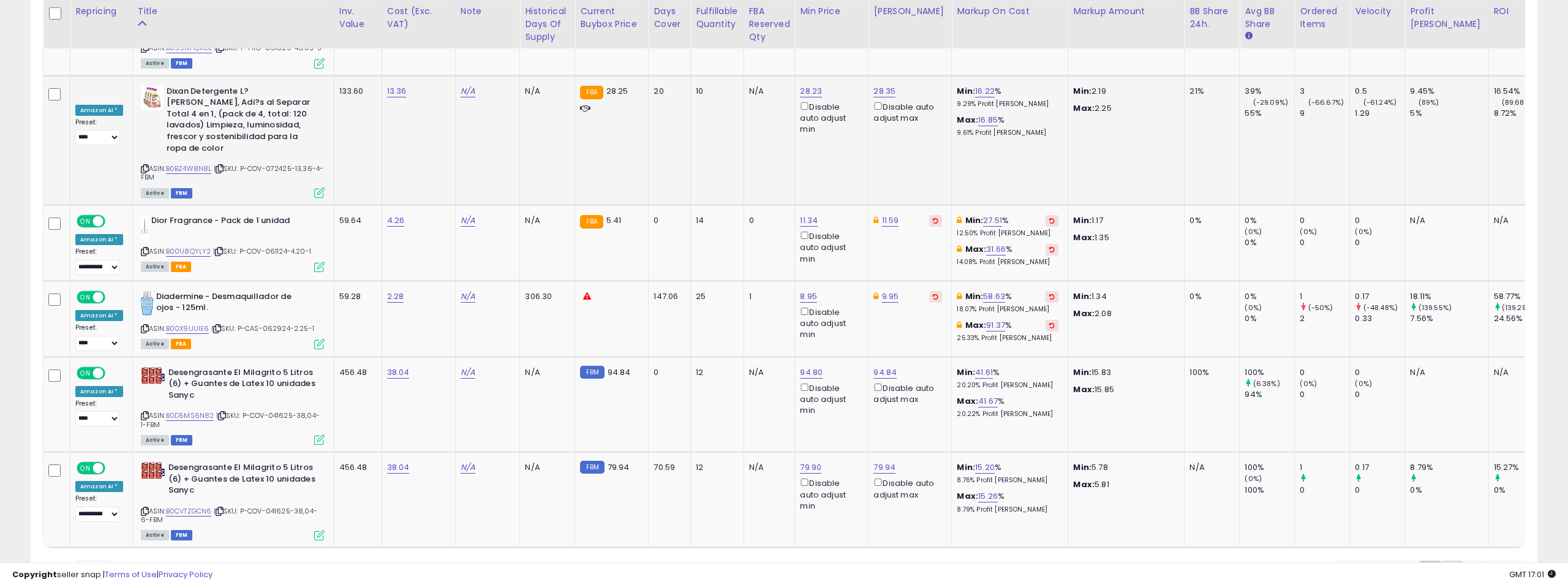
click at [1452, 561] on link "8" at bounding box center [1451, 571] width 21 height 21
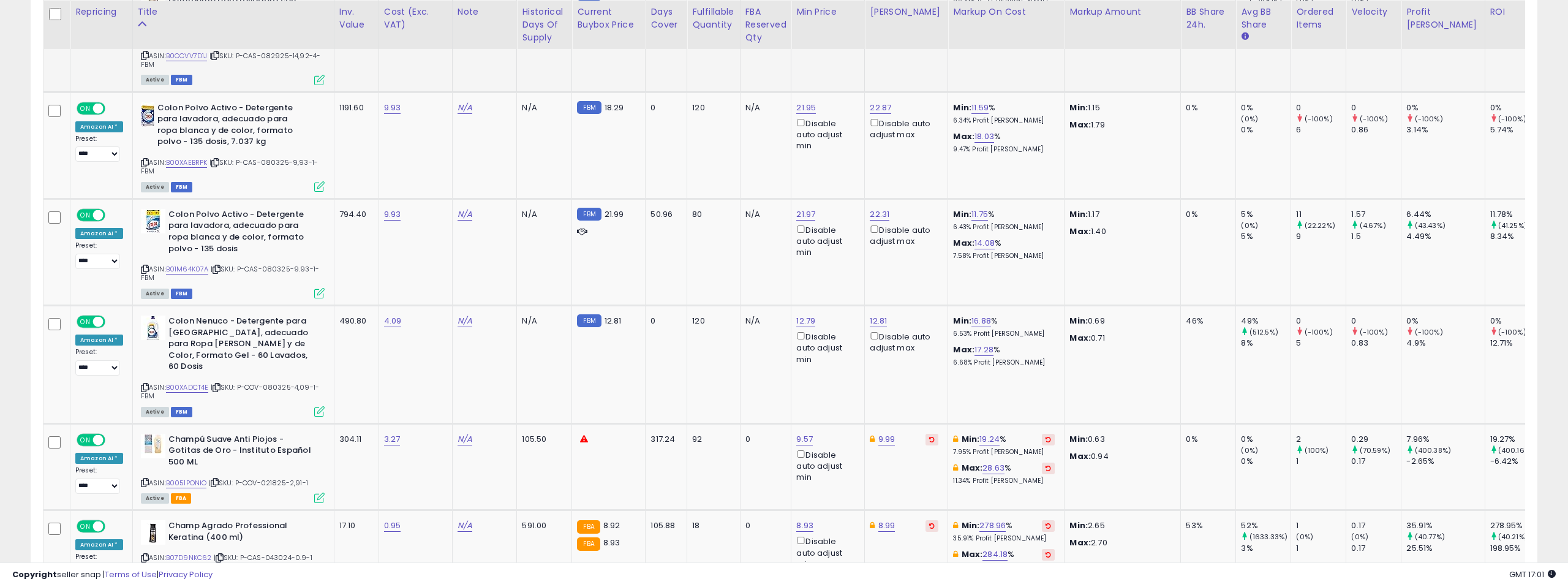
scroll to position [2514, 0]
click at [194, 263] on link "B01M64K07A" at bounding box center [188, 269] width 43 height 11
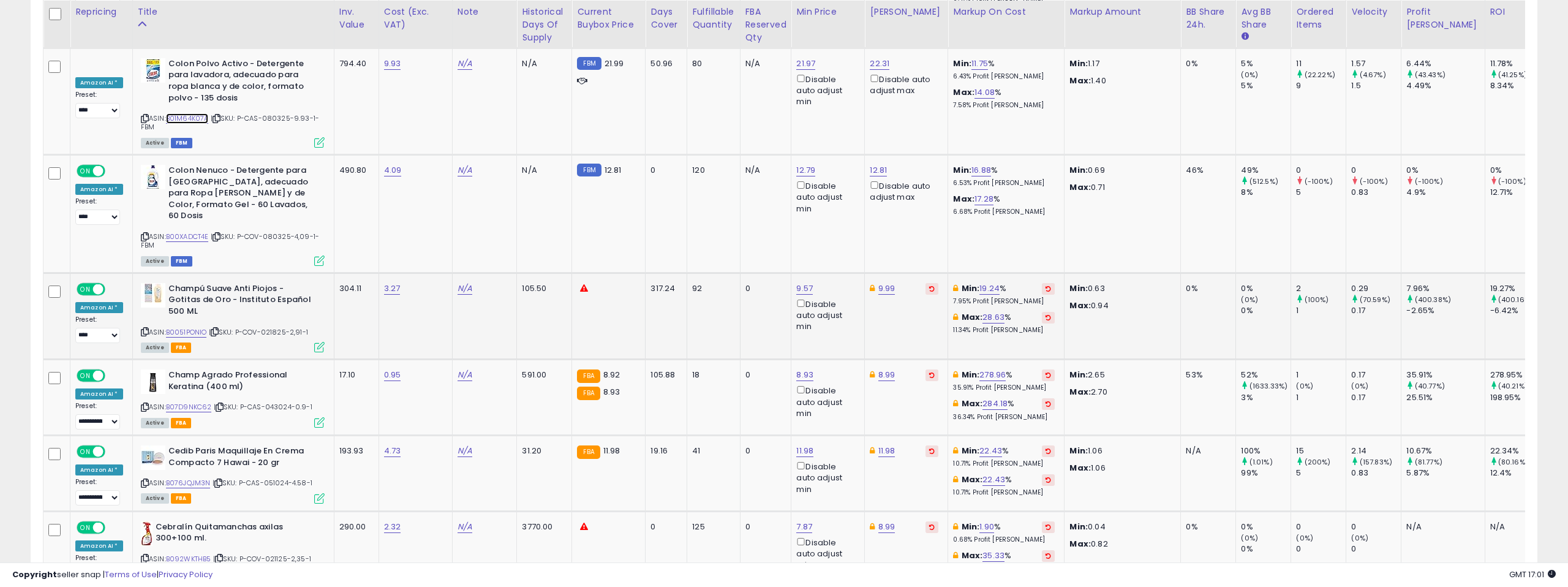
scroll to position [2665, 0]
click at [196, 231] on link "B00XADCT4E" at bounding box center [188, 237] width 43 height 11
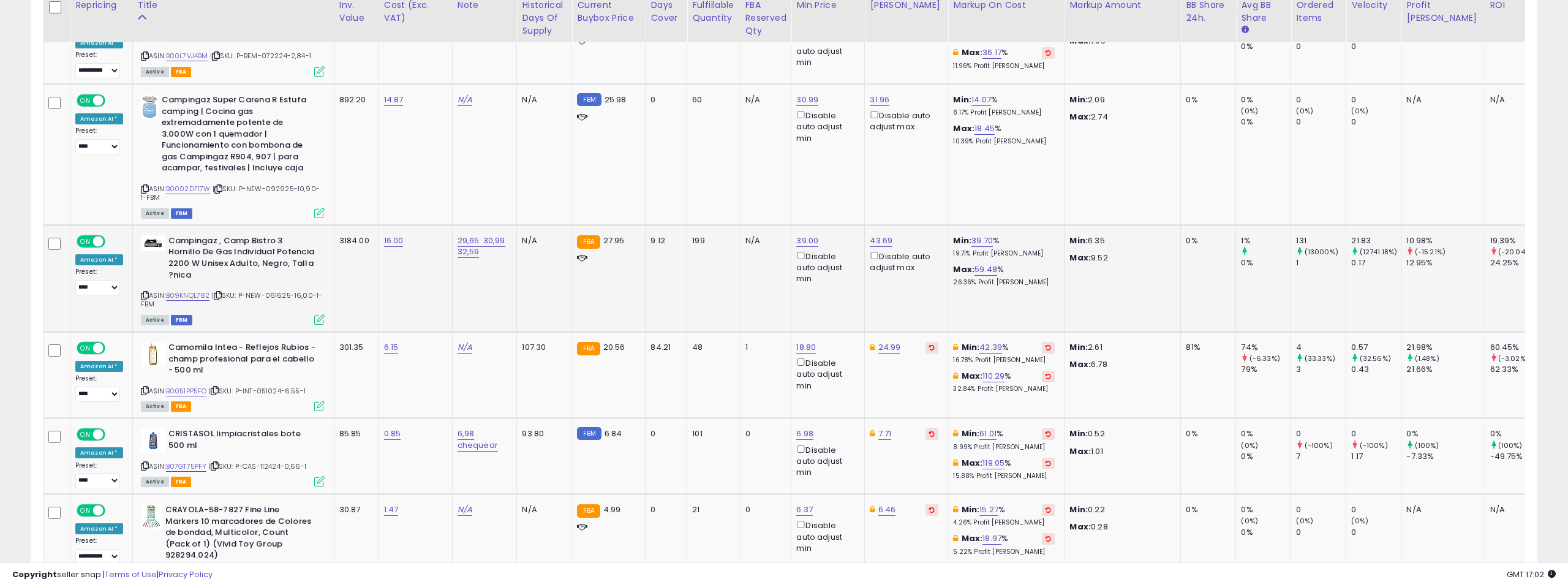
scroll to position [3332, 0]
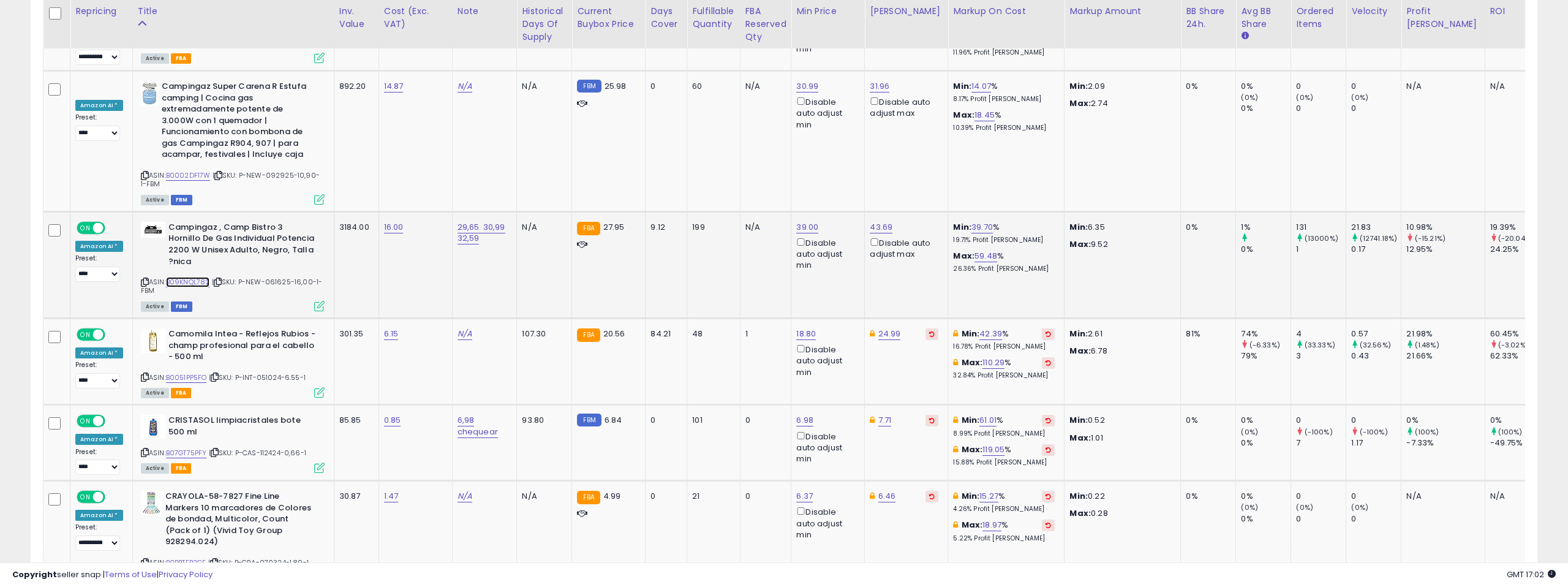
click at [194, 277] on link "B09KNQL782" at bounding box center [188, 282] width 44 height 11
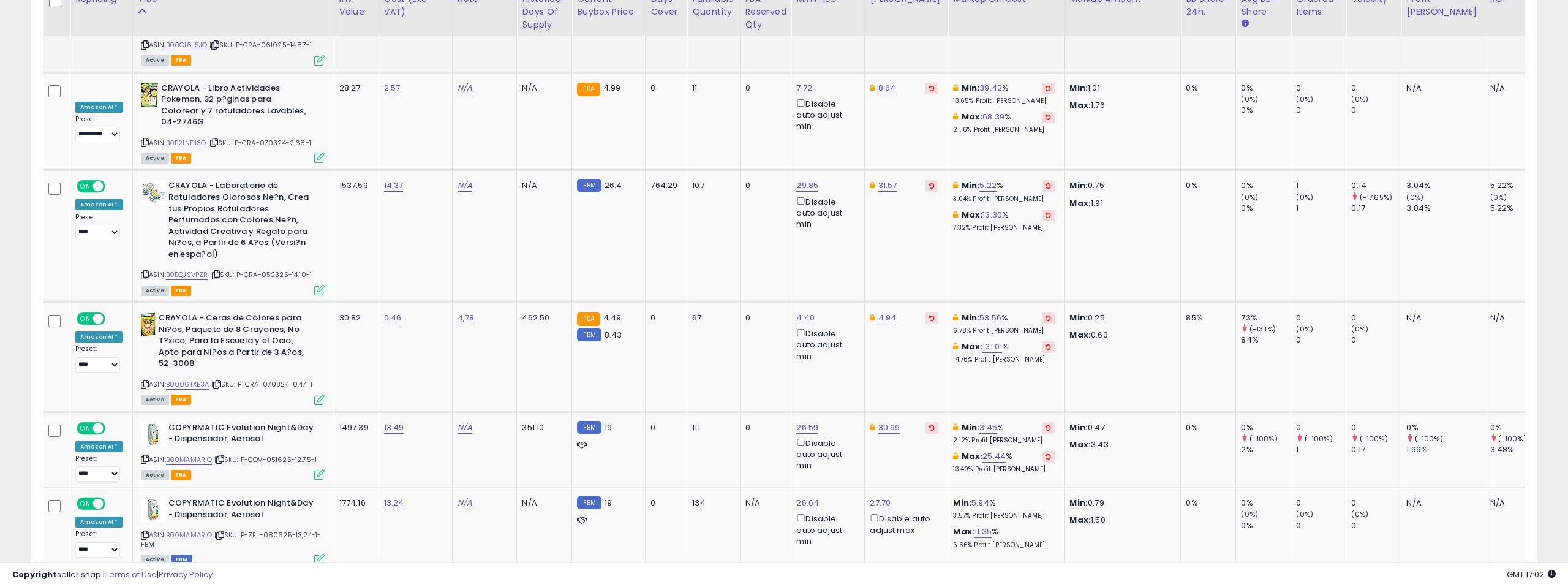
scroll to position [4998, 0]
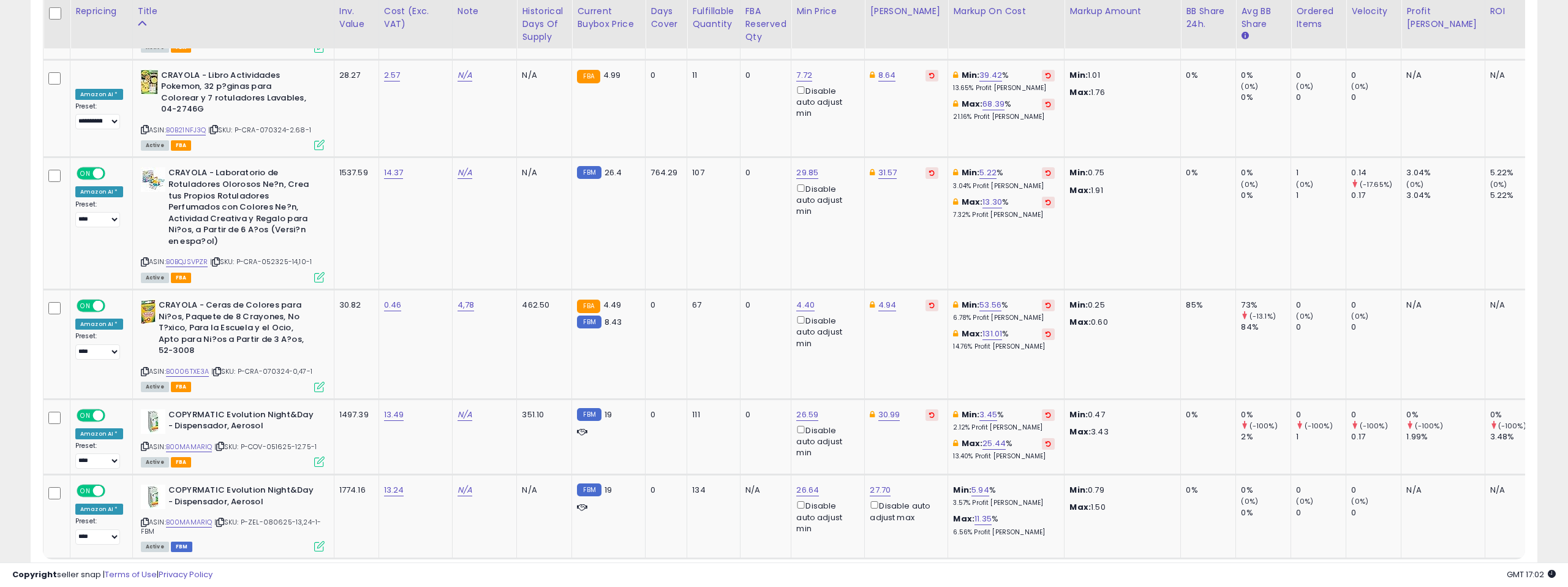
click at [1445, 572] on link "9" at bounding box center [1449, 582] width 21 height 21
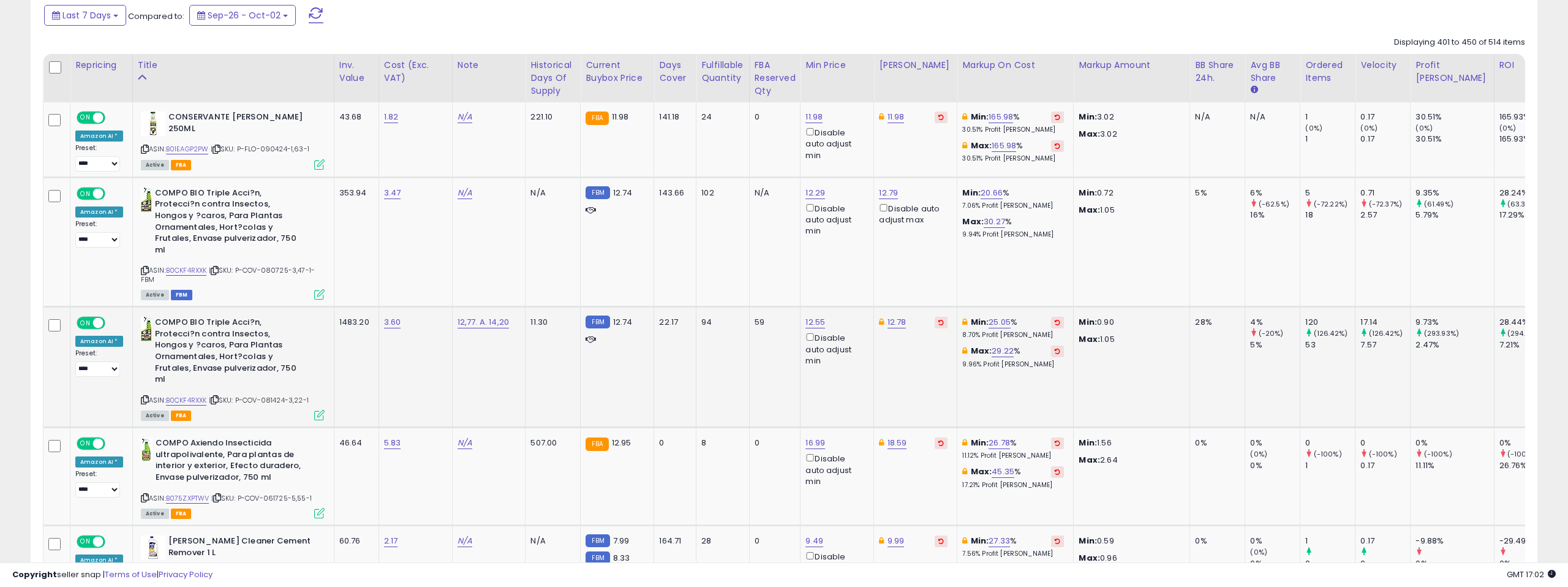
scroll to position [542, 0]
click at [192, 264] on link "B0CKF4RXXK" at bounding box center [186, 269] width 41 height 11
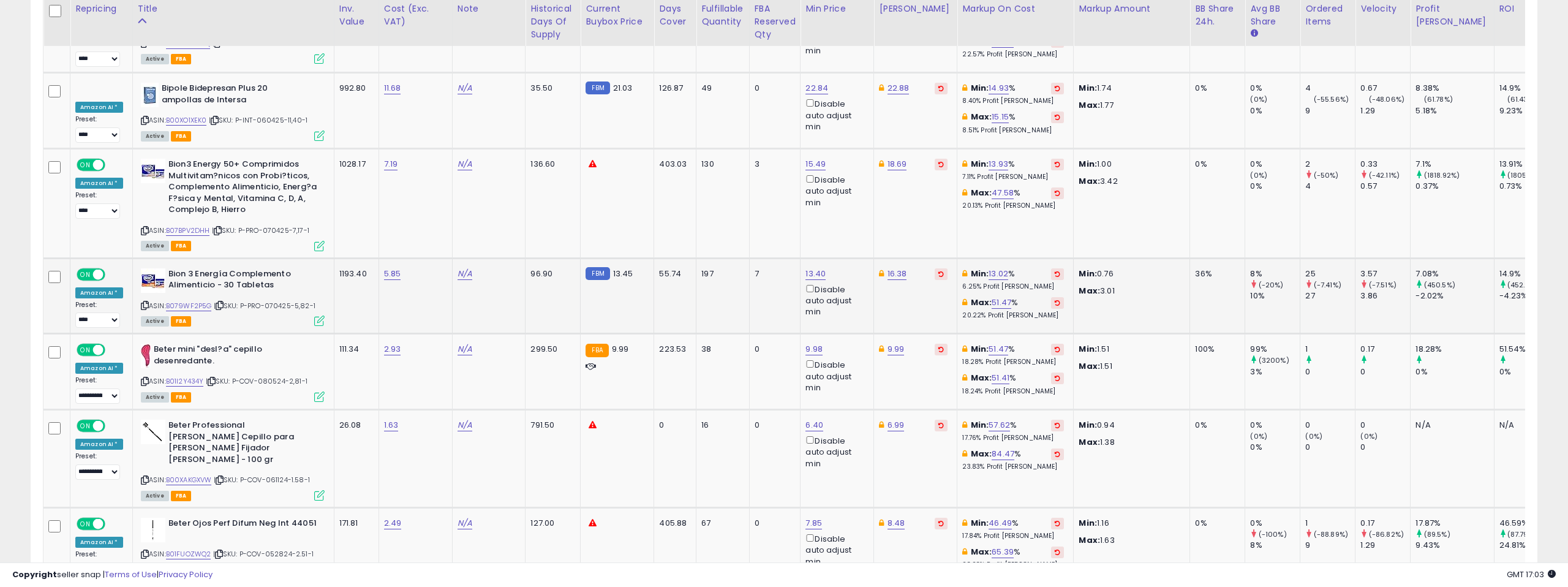
scroll to position [2631, 0]
click at [200, 224] on link "B07BPV2DHH" at bounding box center [188, 230] width 44 height 11
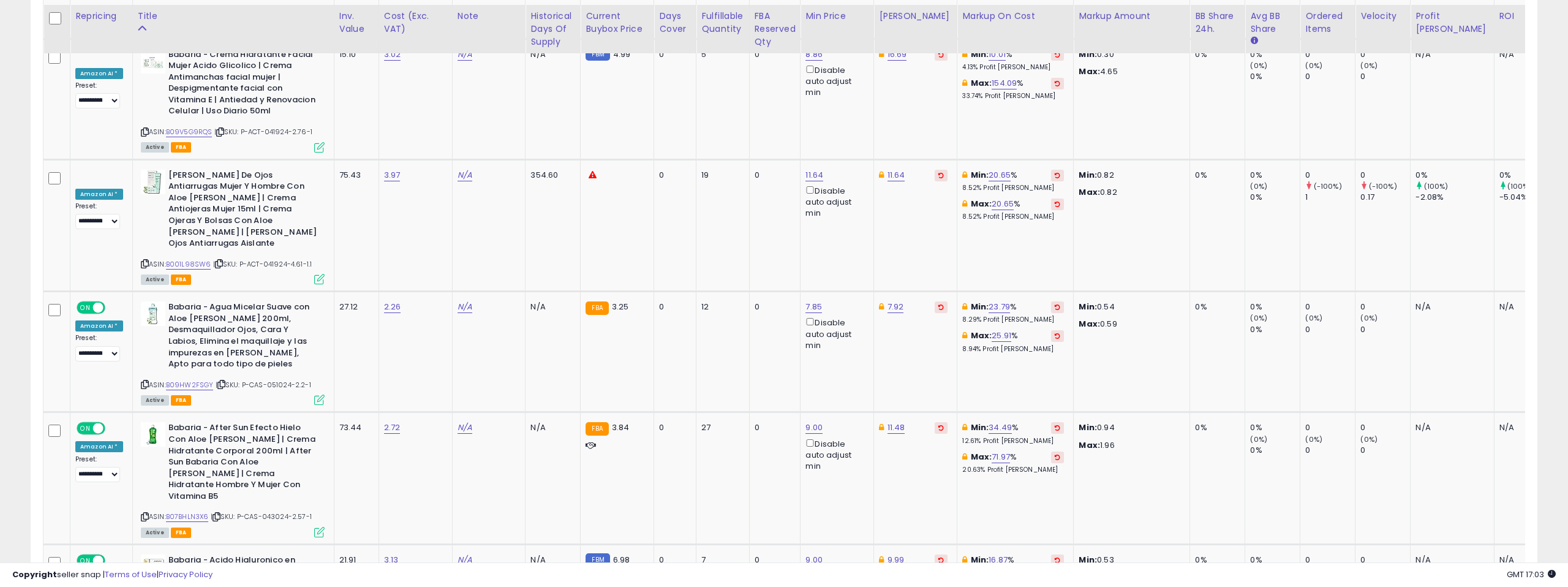
scroll to position [4959, 0]
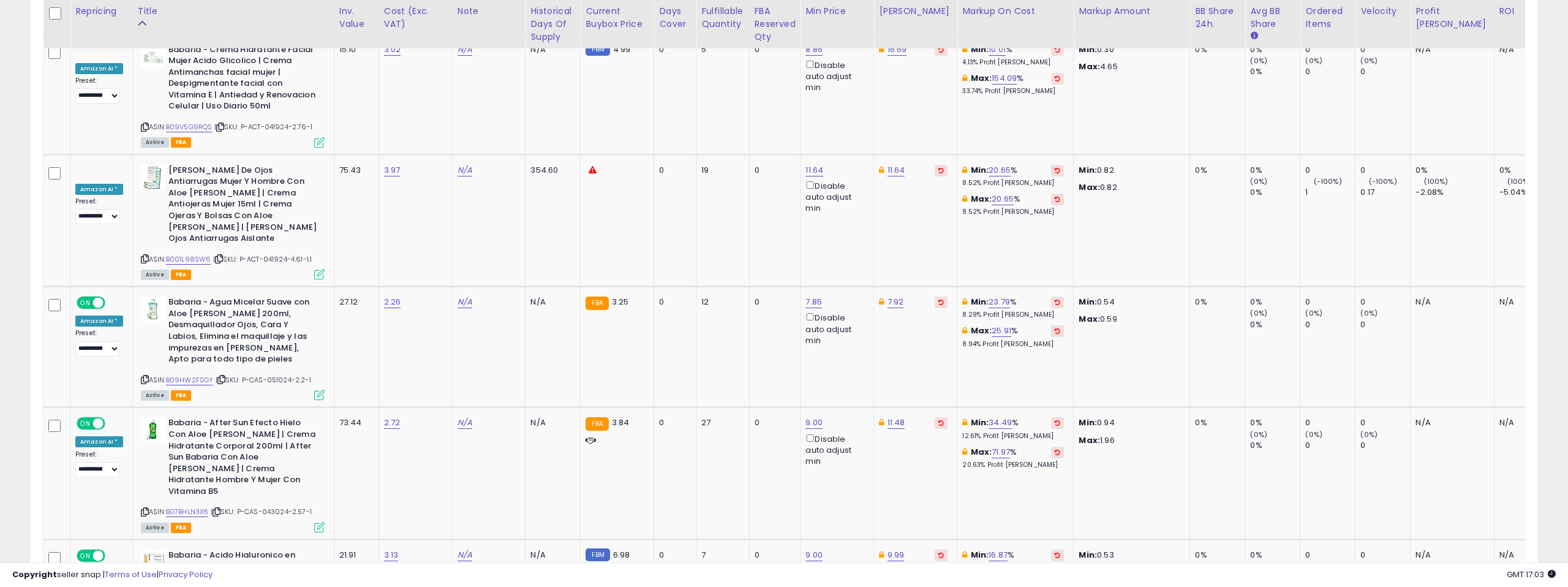
drag, startPoint x: 1448, startPoint y: 499, endPoint x: 1123, endPoint y: 368, distance: 350.4
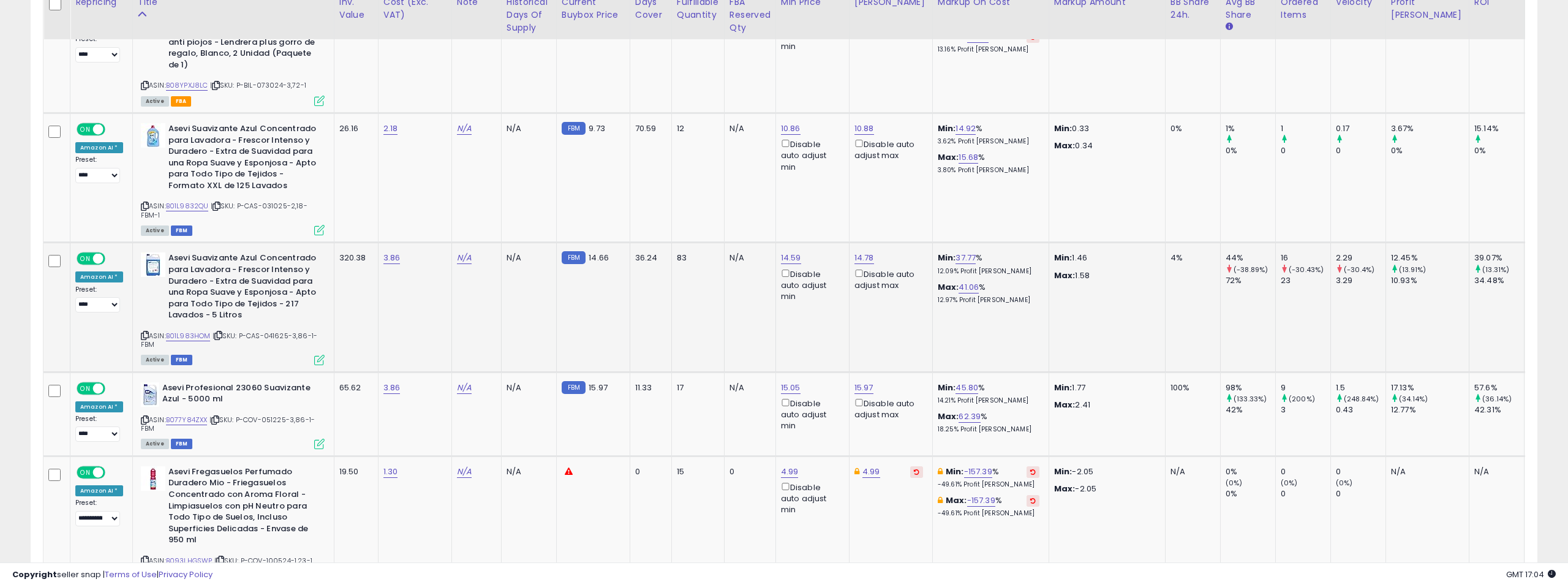
scroll to position [3836, 0]
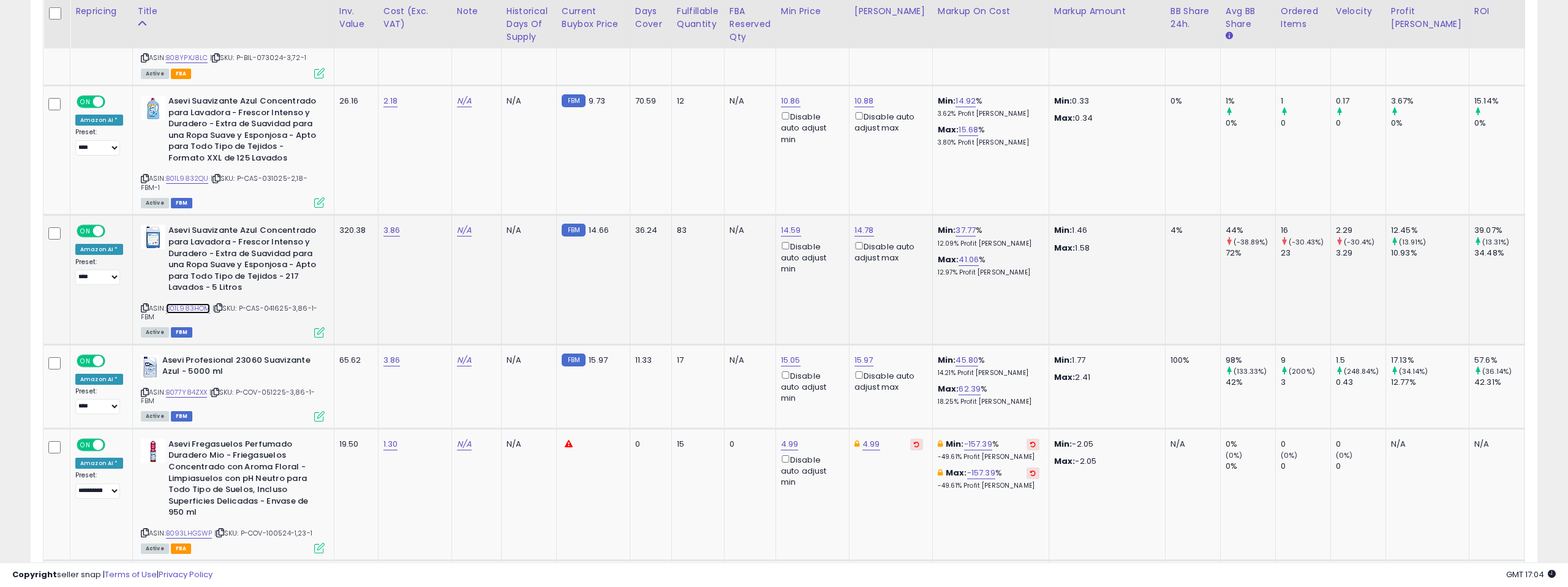
click at [184, 304] on link "B01L983HOM" at bounding box center [188, 309] width 45 height 11
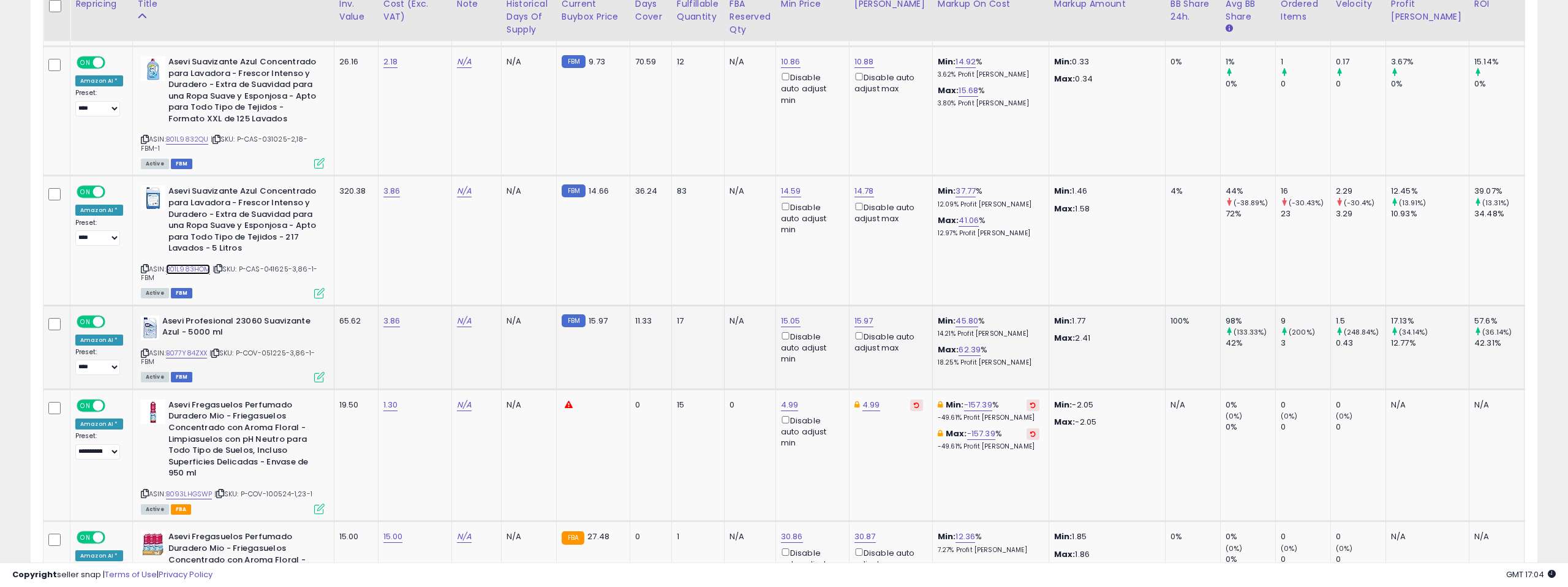
scroll to position [3913, 0]
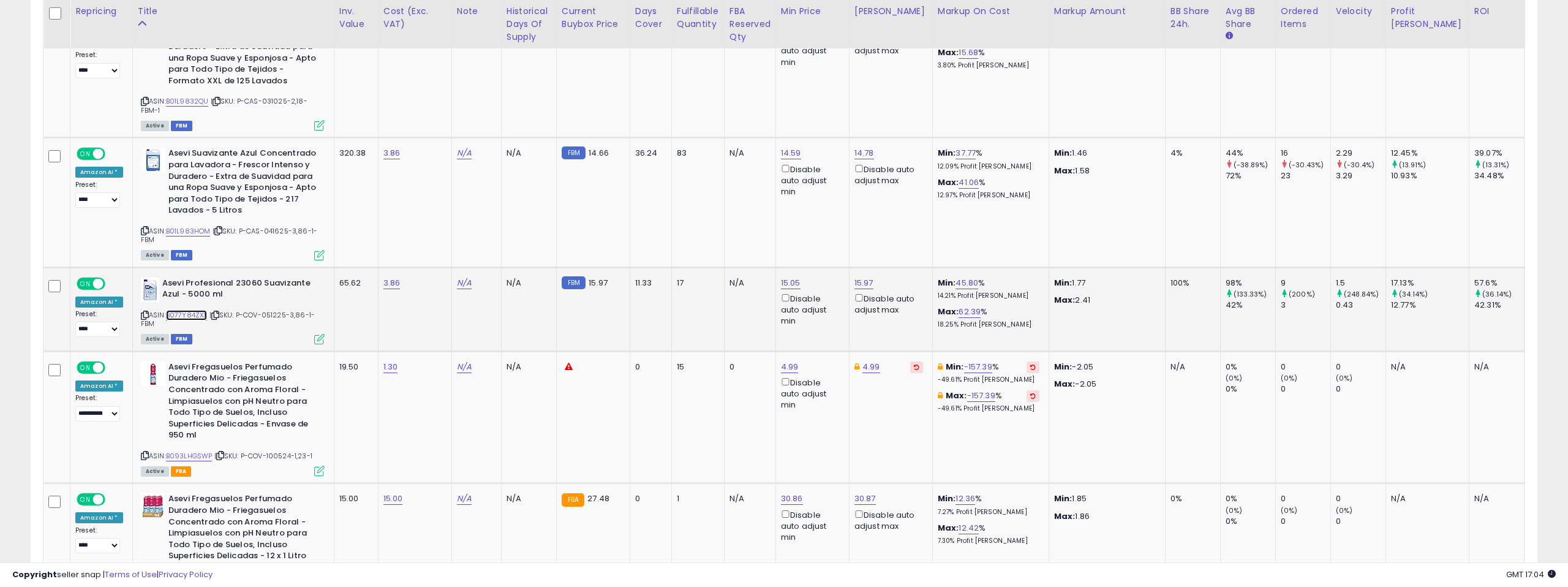
click at [189, 310] on link "B077Y84ZXX" at bounding box center [187, 316] width 42 height 11
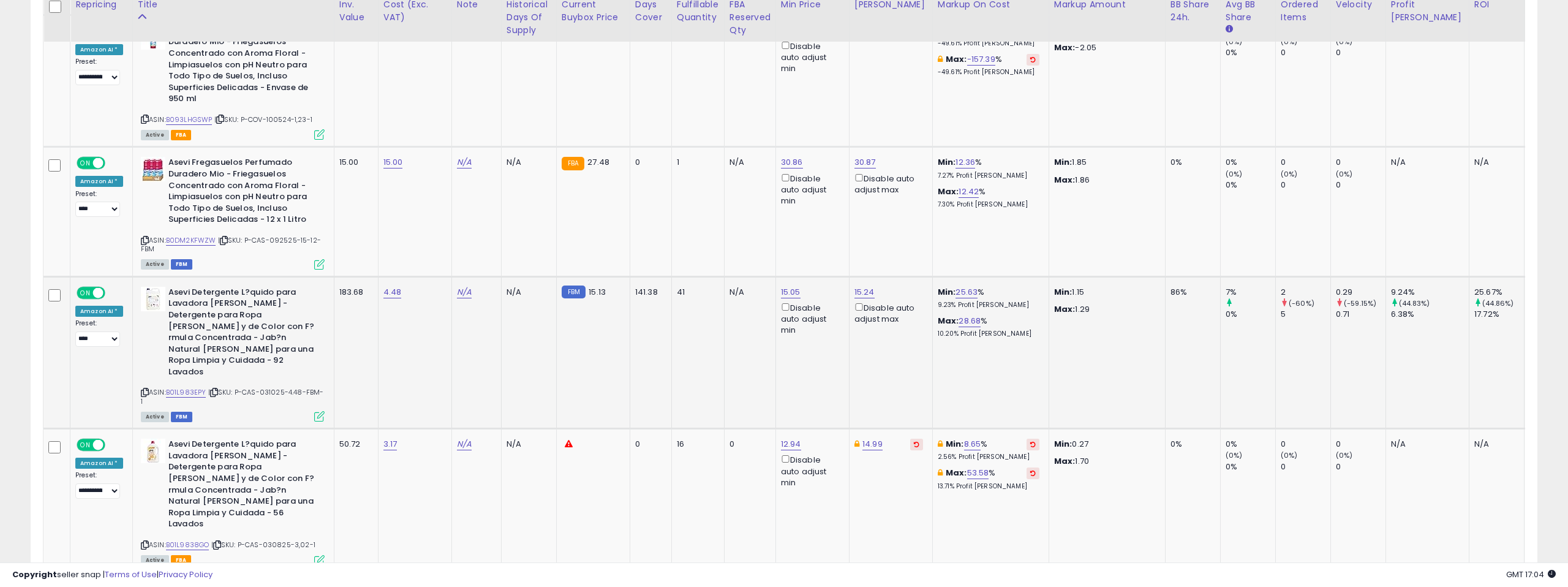
scroll to position [4279, 0]
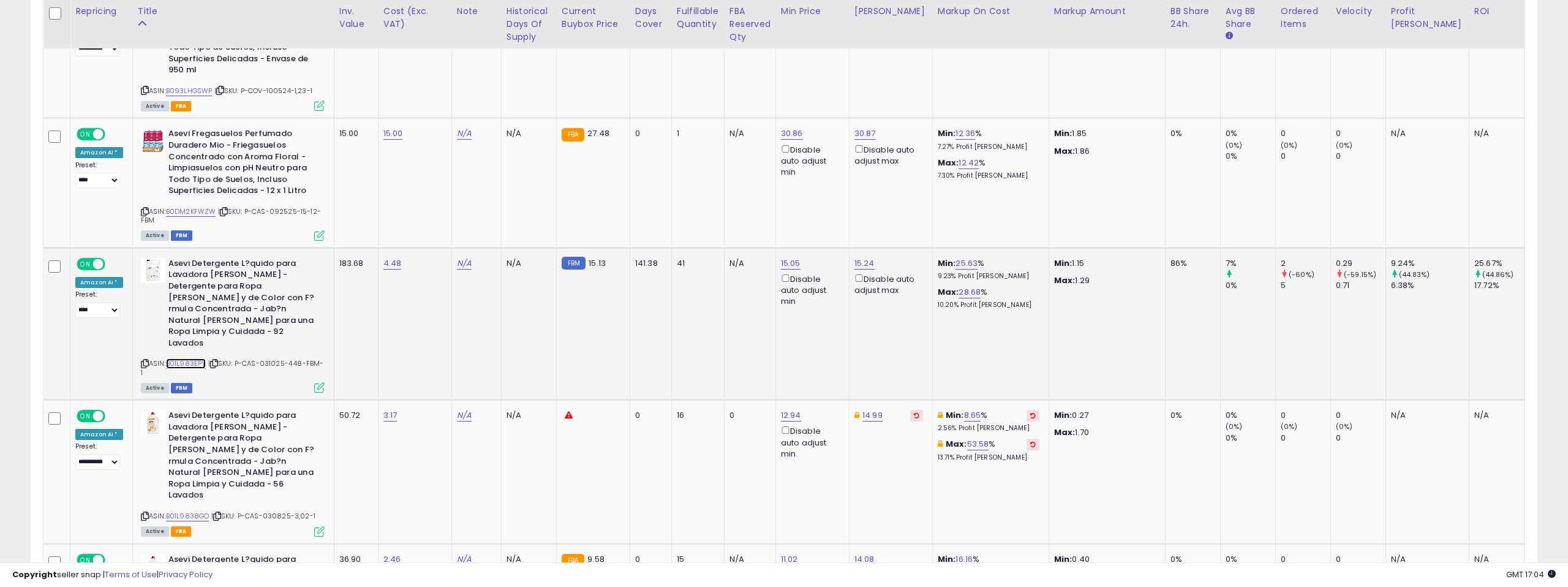
click at [184, 358] on link "B01L983EPY" at bounding box center [186, 364] width 40 height 11
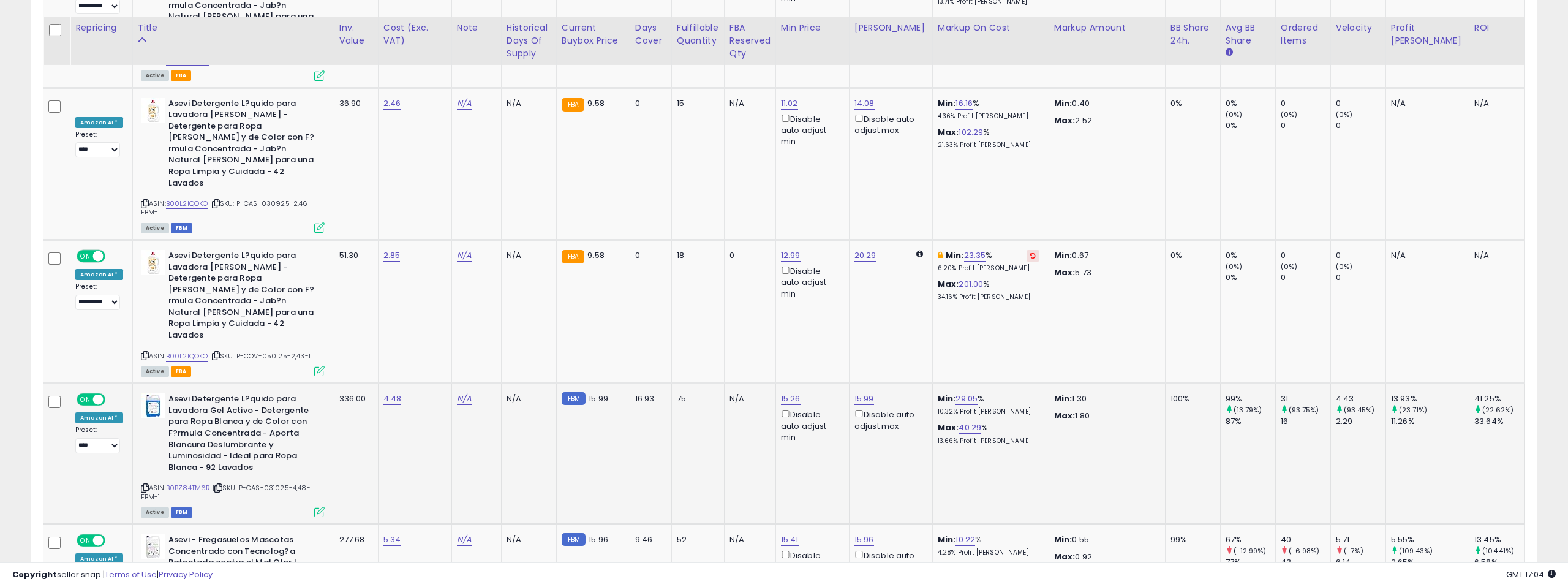
scroll to position [4751, 0]
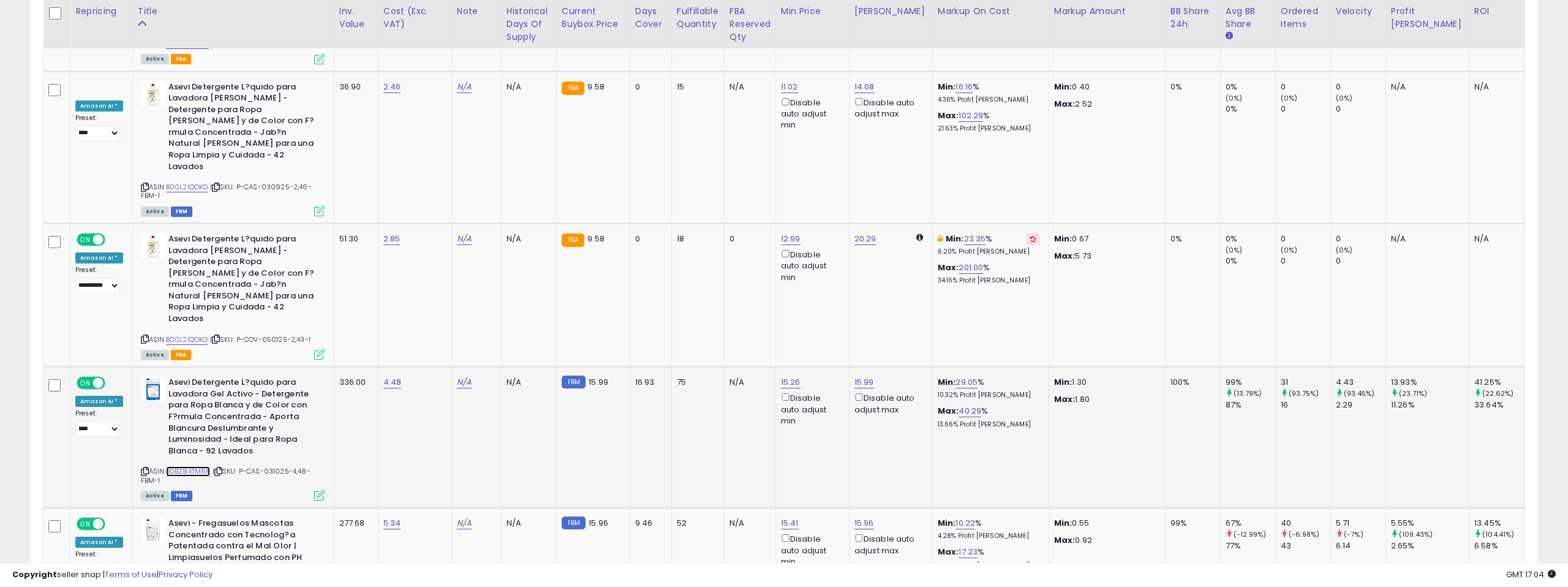
click at [199, 466] on link "B0BZ84TM6R" at bounding box center [188, 472] width 45 height 11
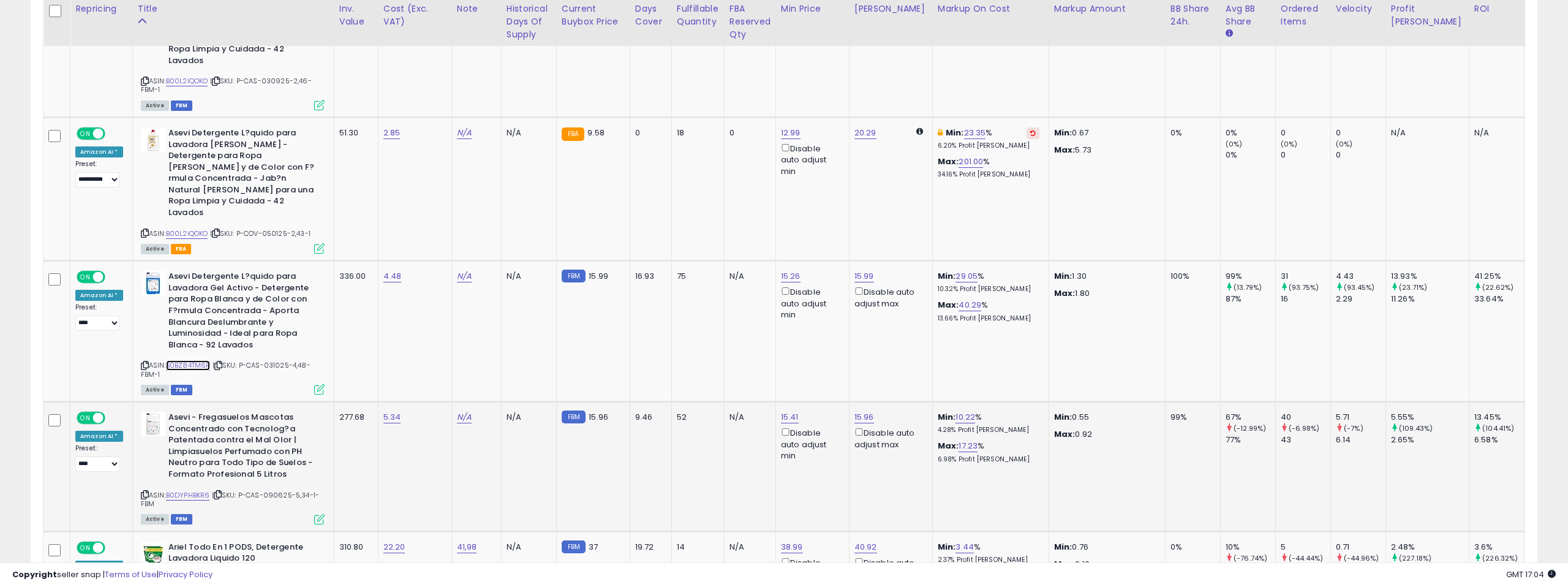
scroll to position [4882, 0]
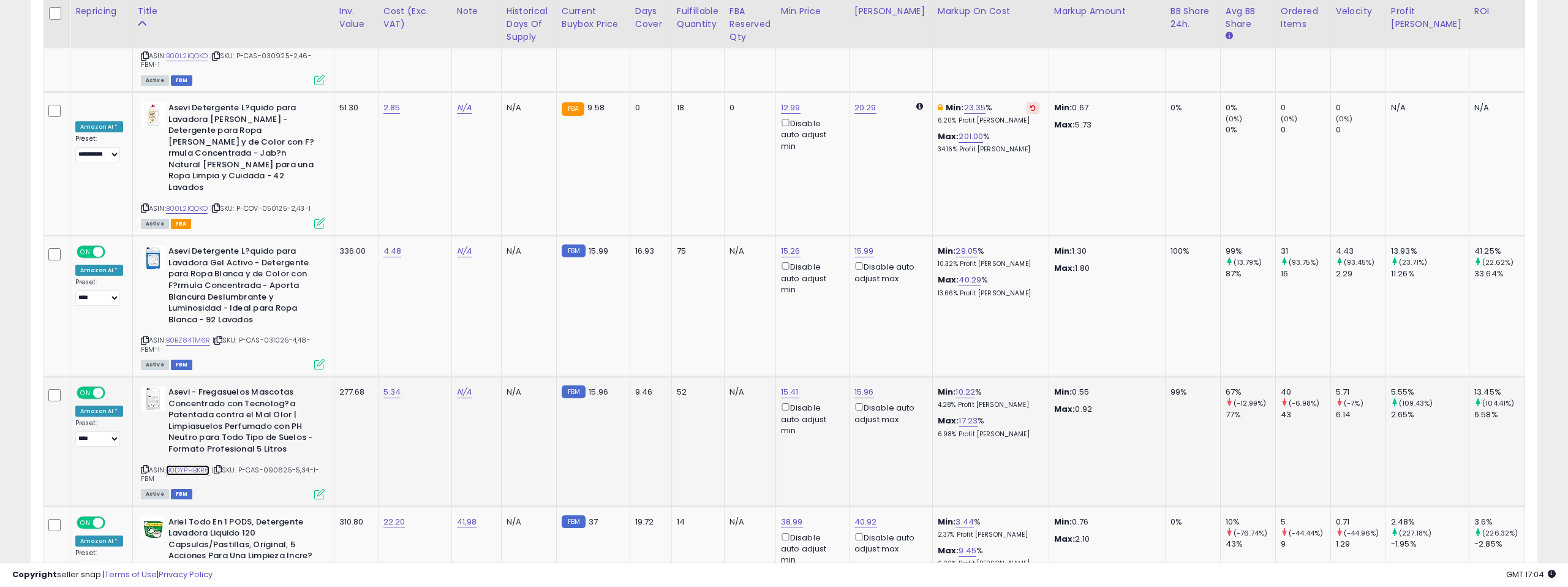
click at [187, 465] on link "B0DYPHBKR6" at bounding box center [188, 470] width 44 height 11
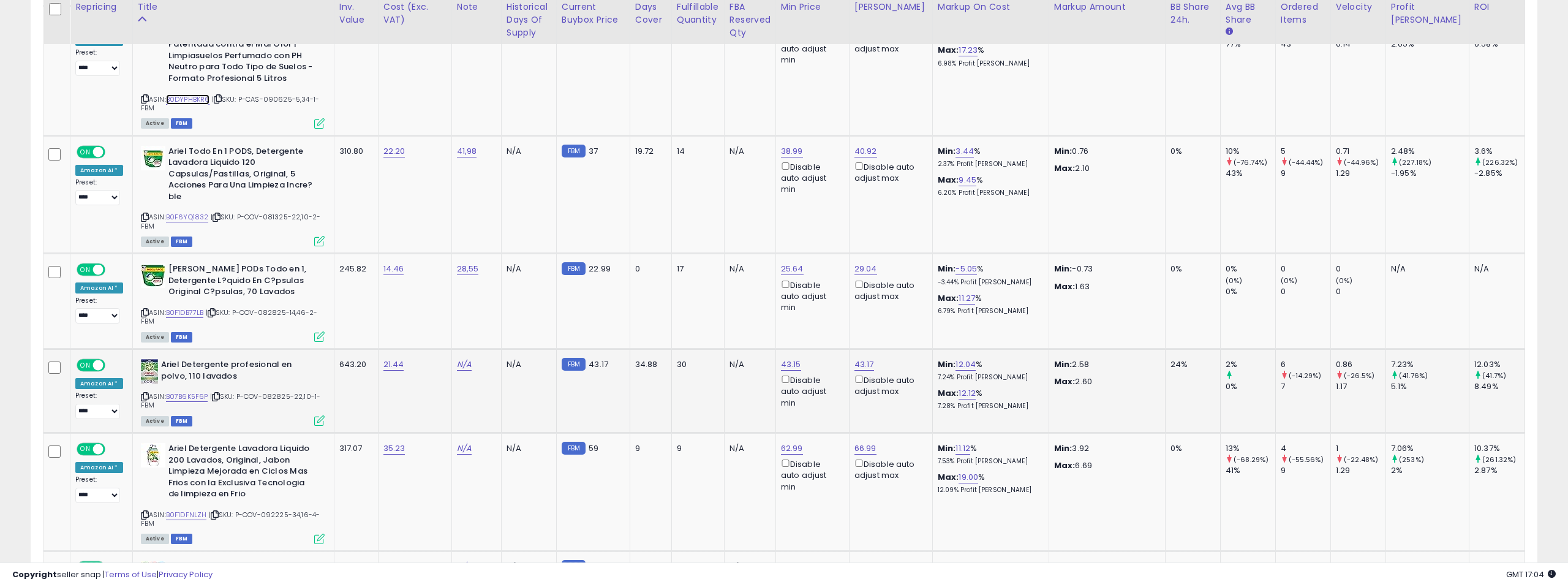
scroll to position [5256, 0]
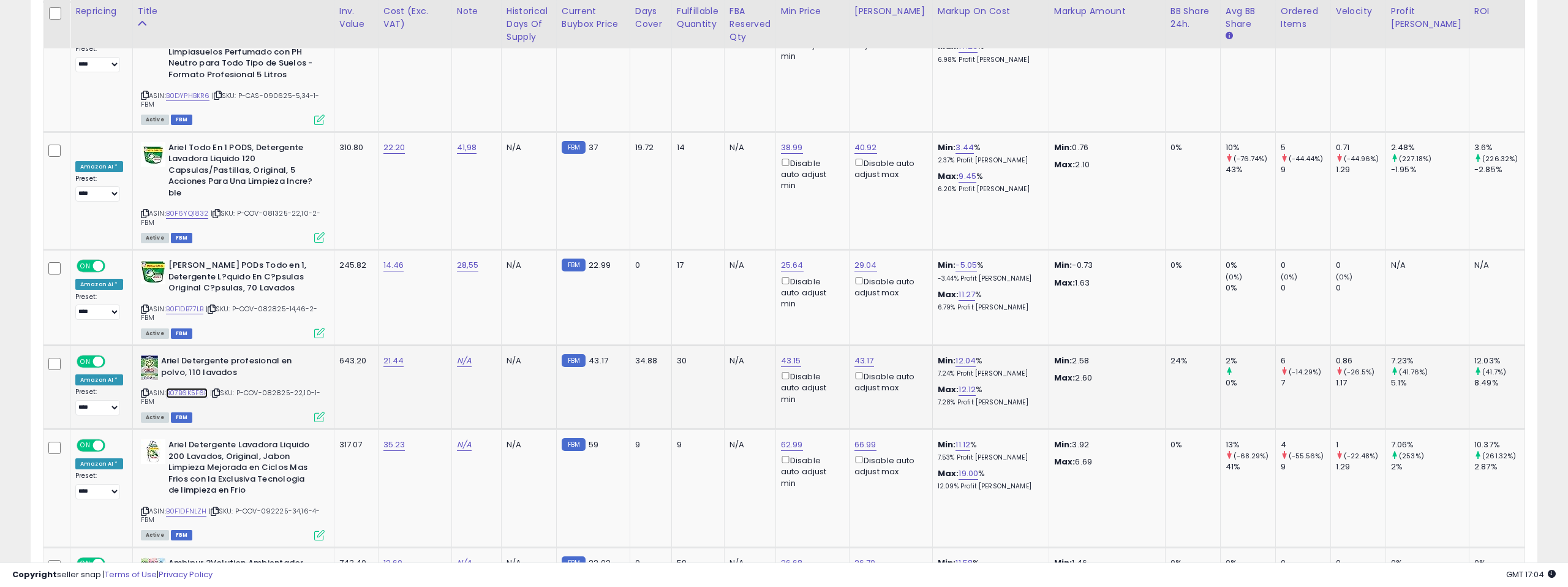
click at [188, 388] on link "B07B6K5F6P" at bounding box center [187, 393] width 42 height 11
click at [141, 390] on icon at bounding box center [145, 393] width 8 height 7
click at [141, 508] on icon at bounding box center [145, 511] width 8 height 7
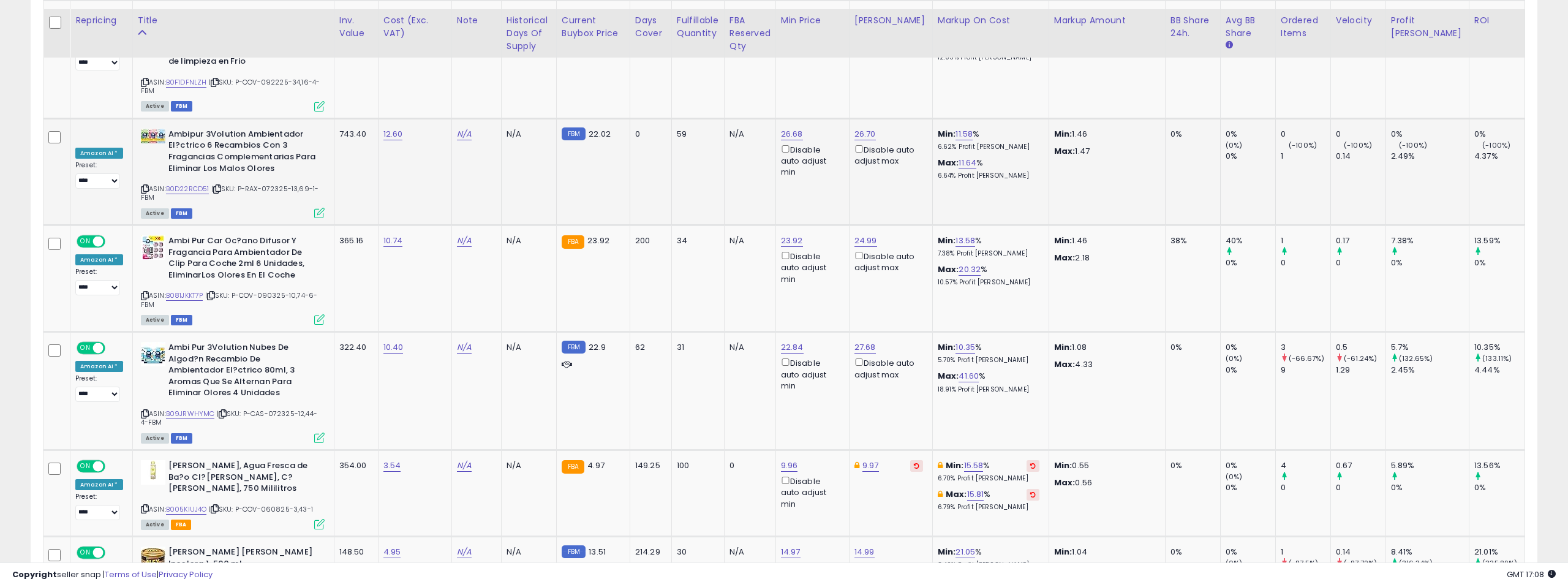
scroll to position [5703, 0]
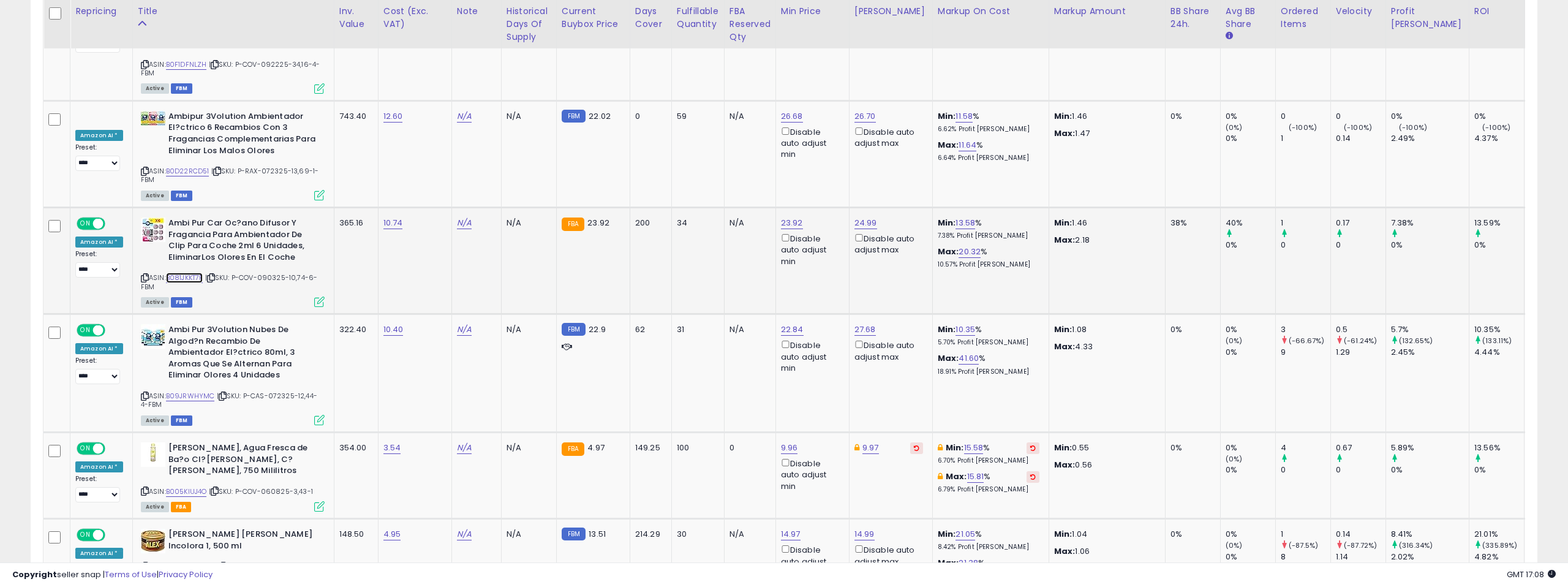
click at [195, 273] on link "B081JKKT7P" at bounding box center [185, 278] width 38 height 11
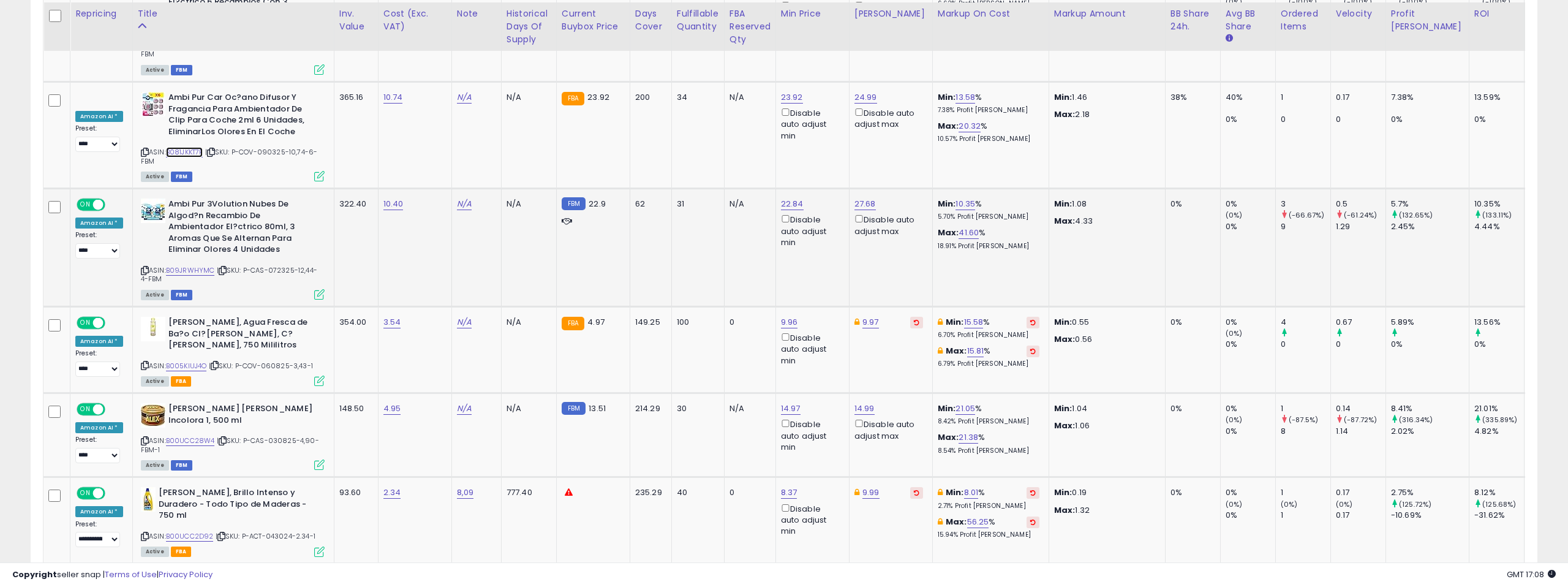
scroll to position [5835, 0]
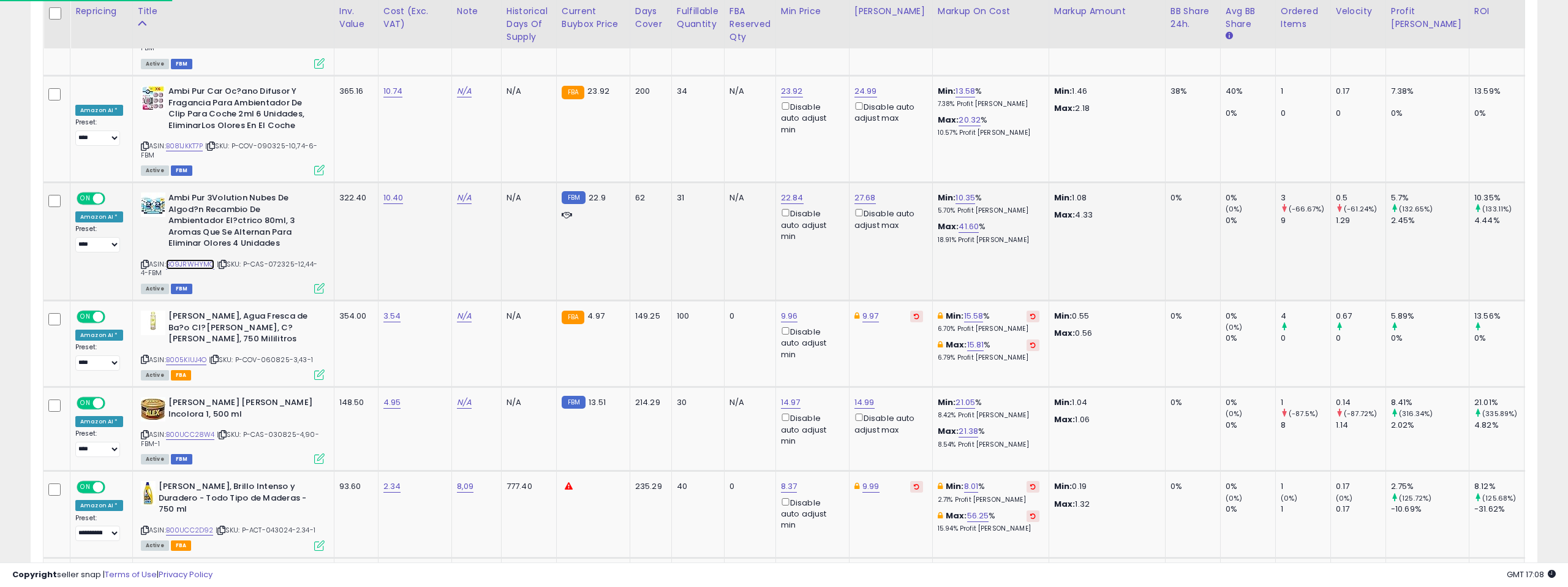
click at [182, 259] on link "B09JRWHYMC" at bounding box center [190, 265] width 49 height 11
click at [140, 261] on icon at bounding box center [144, 265] width 8 height 7
